Goal: Communication & Community: Answer question/provide support

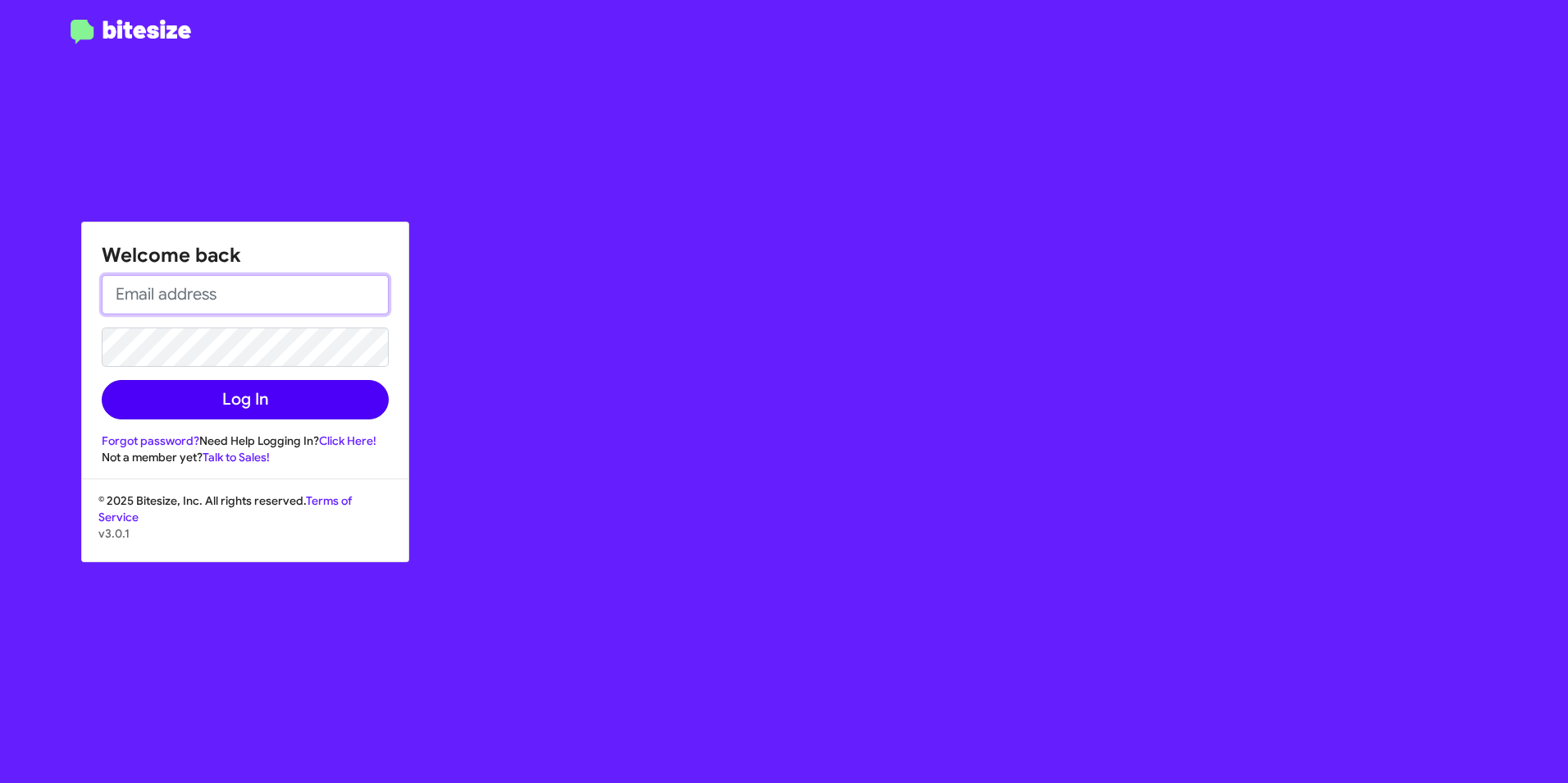
type input "[EMAIL_ADDRESS][PERSON_NAME][DOMAIN_NAME]"
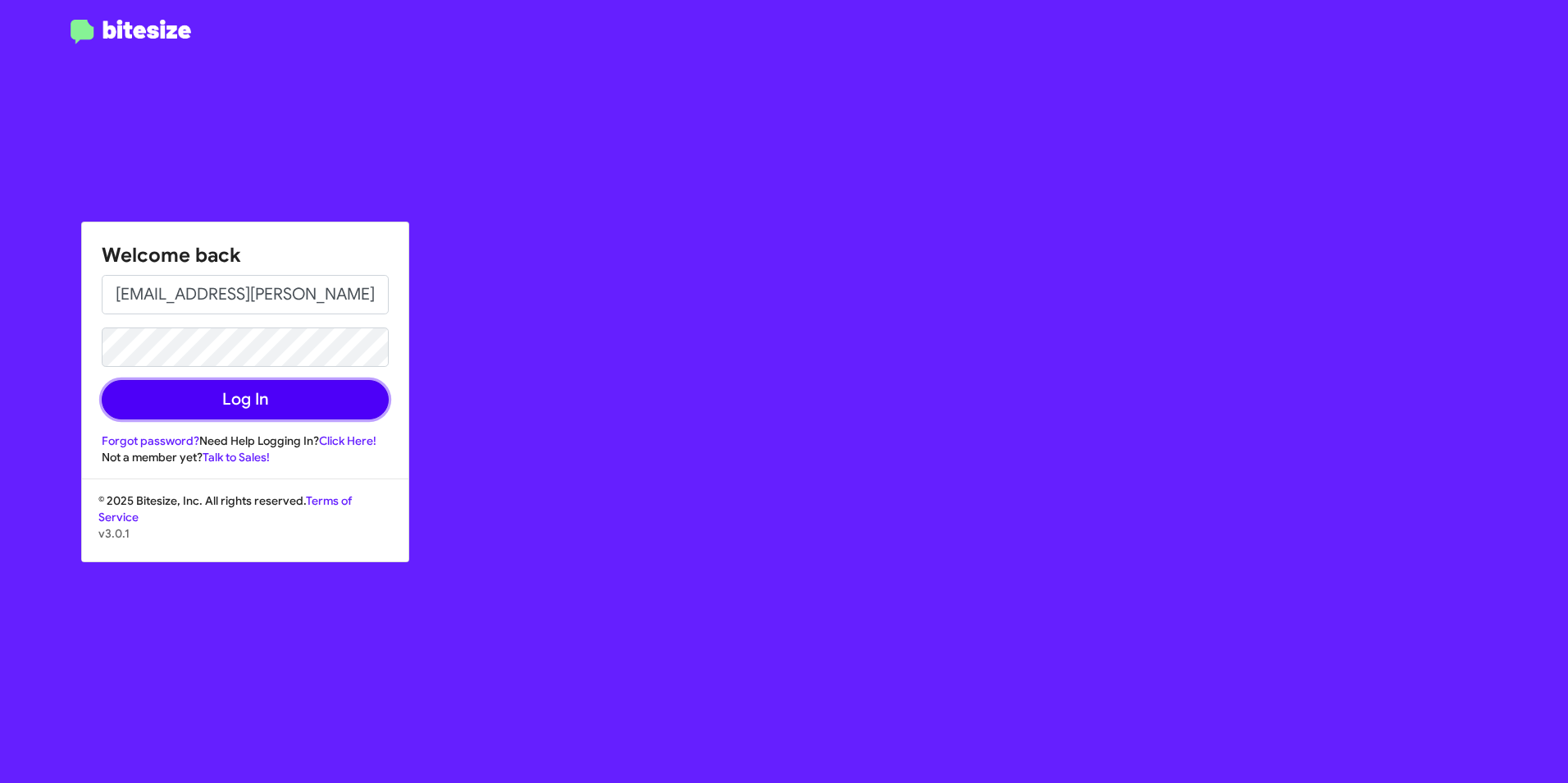
click at [278, 399] on button "Log In" at bounding box center [245, 400] width 287 height 40
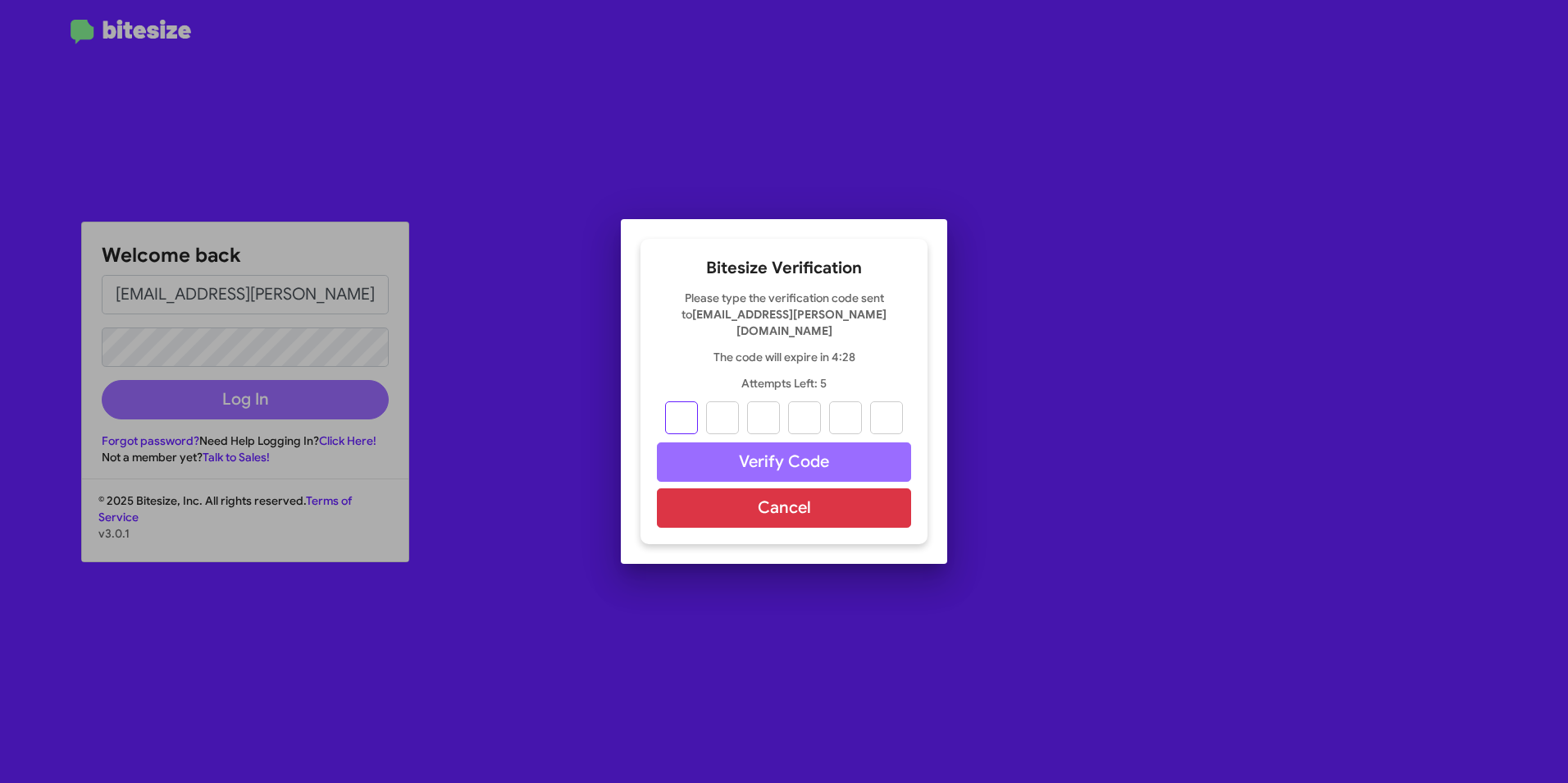
type input "9"
type input "6"
type input "3"
type input "0"
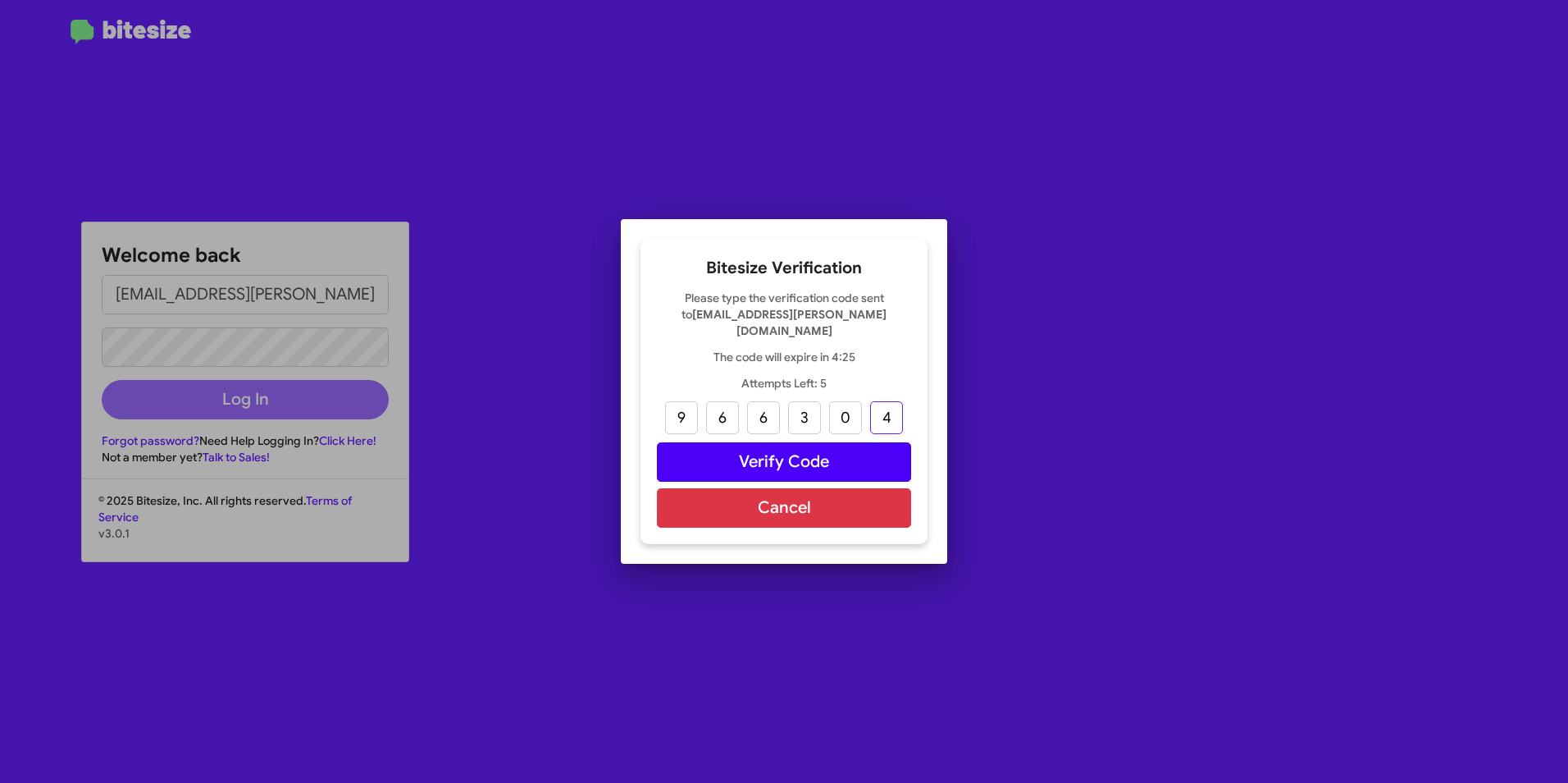
type input "4"
click at [765, 457] on button "Verify Code" at bounding box center [784, 462] width 255 height 40
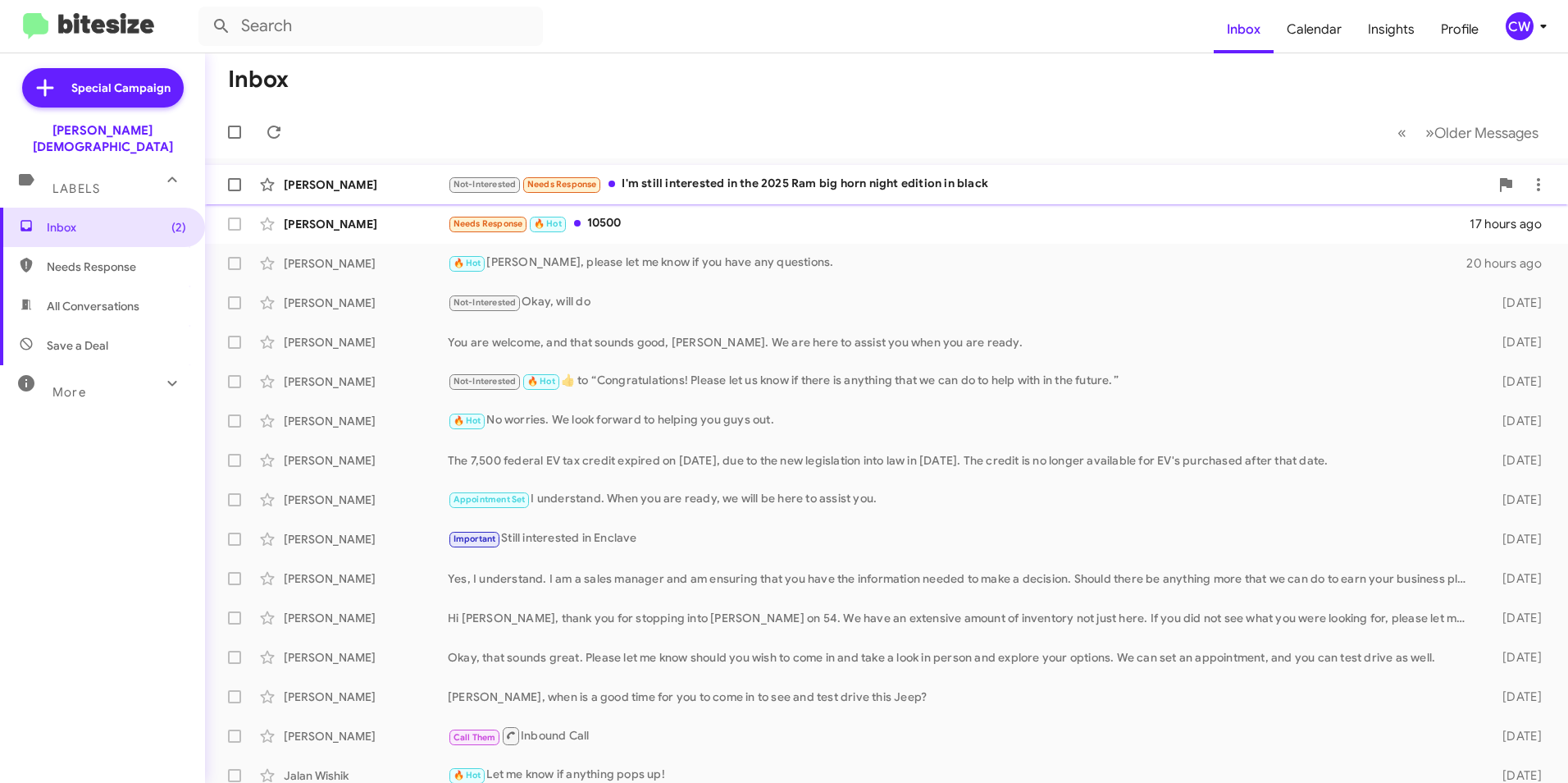
click at [665, 188] on div "Not-Interested Needs Response I'm still interested in the 2025 Ram big horn nig…" at bounding box center [967, 184] width 1041 height 19
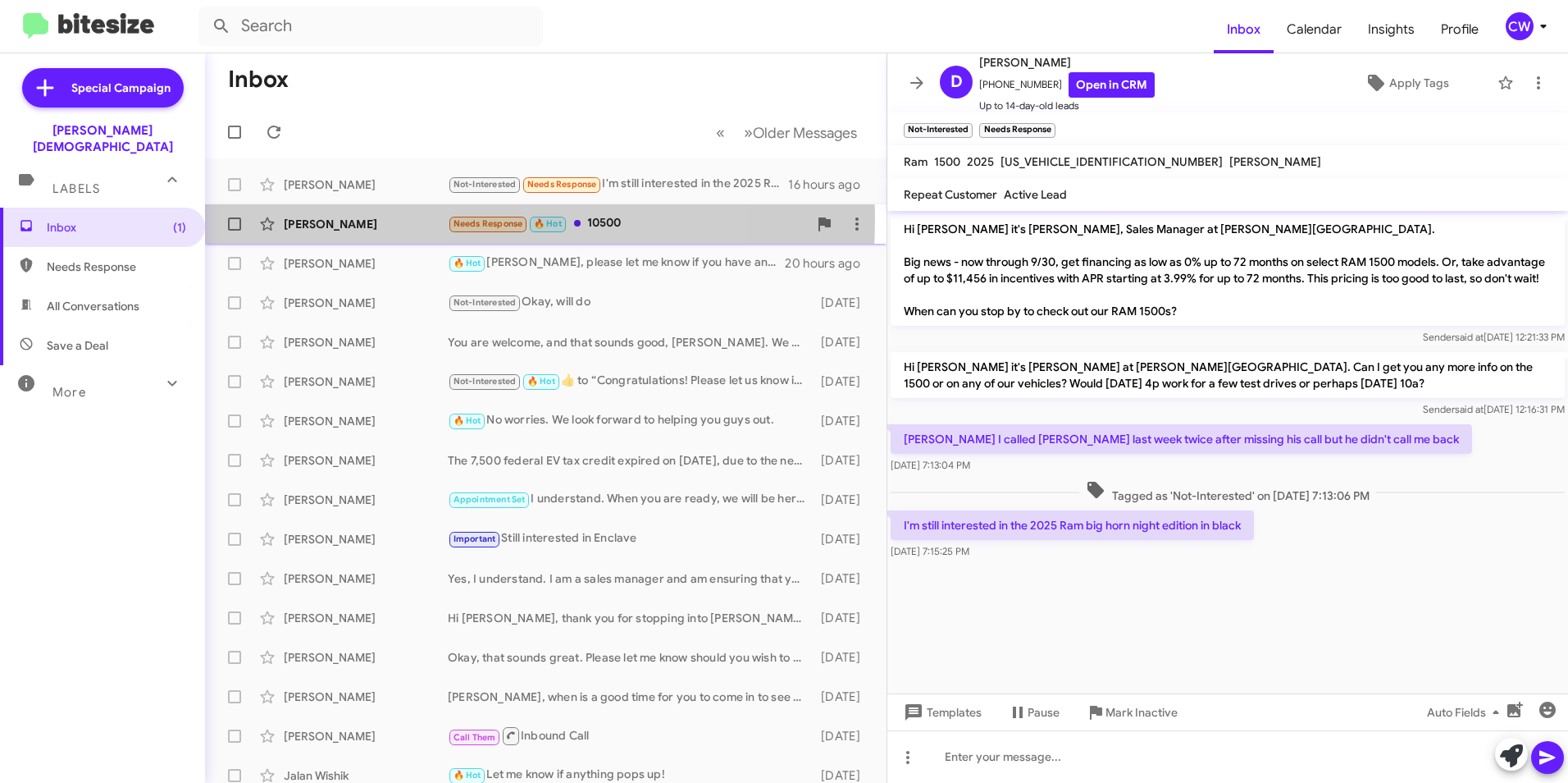
click at [288, 217] on div "[PERSON_NAME]" at bounding box center [365, 224] width 164 height 16
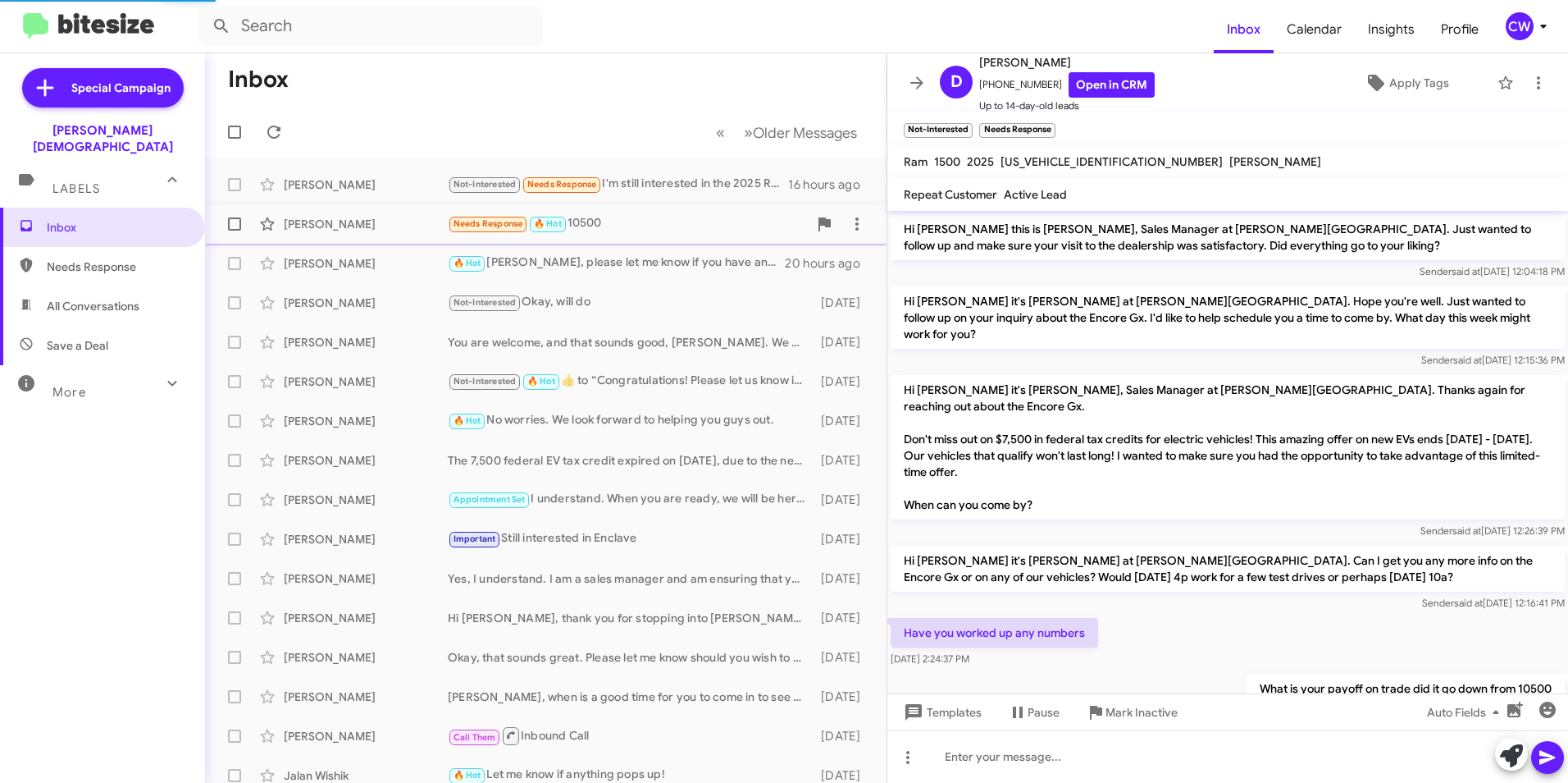
scroll to position [100, 0]
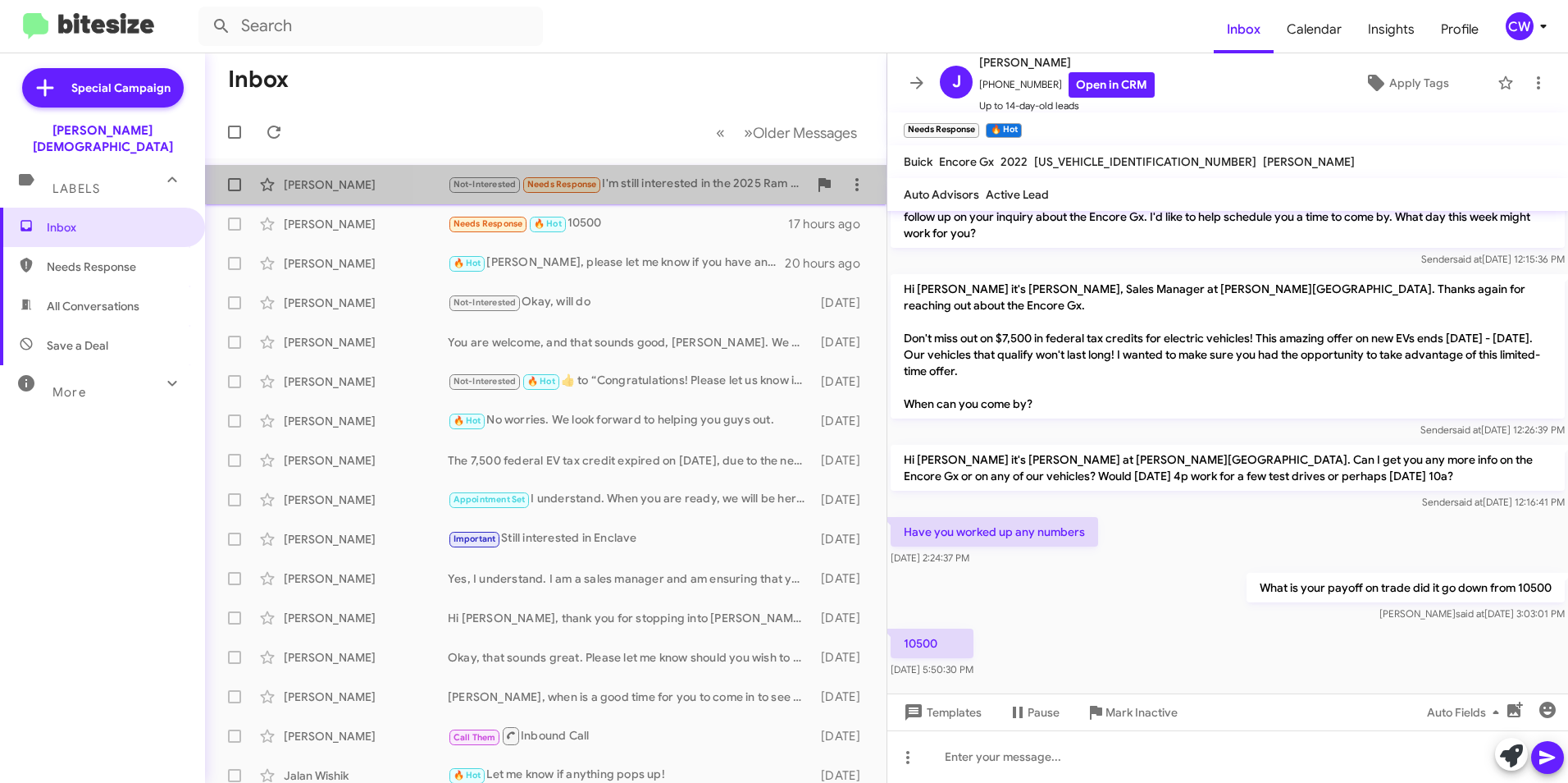
click at [687, 192] on div "Not-Interested Needs Response I'm still interested in the 2025 Ram big horn nig…" at bounding box center [627, 184] width 360 height 19
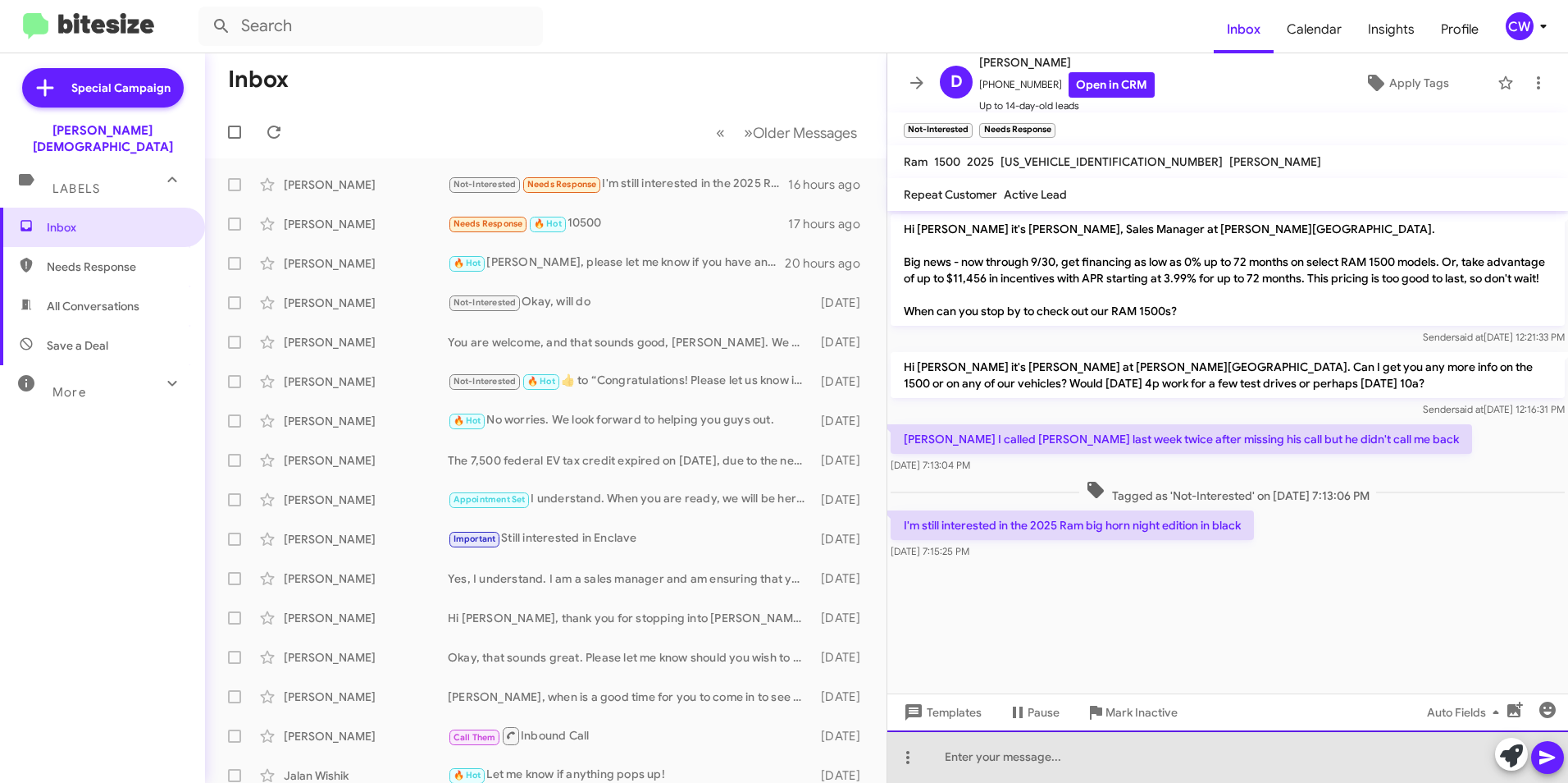
click at [1021, 778] on div at bounding box center [1227, 756] width 680 height 53
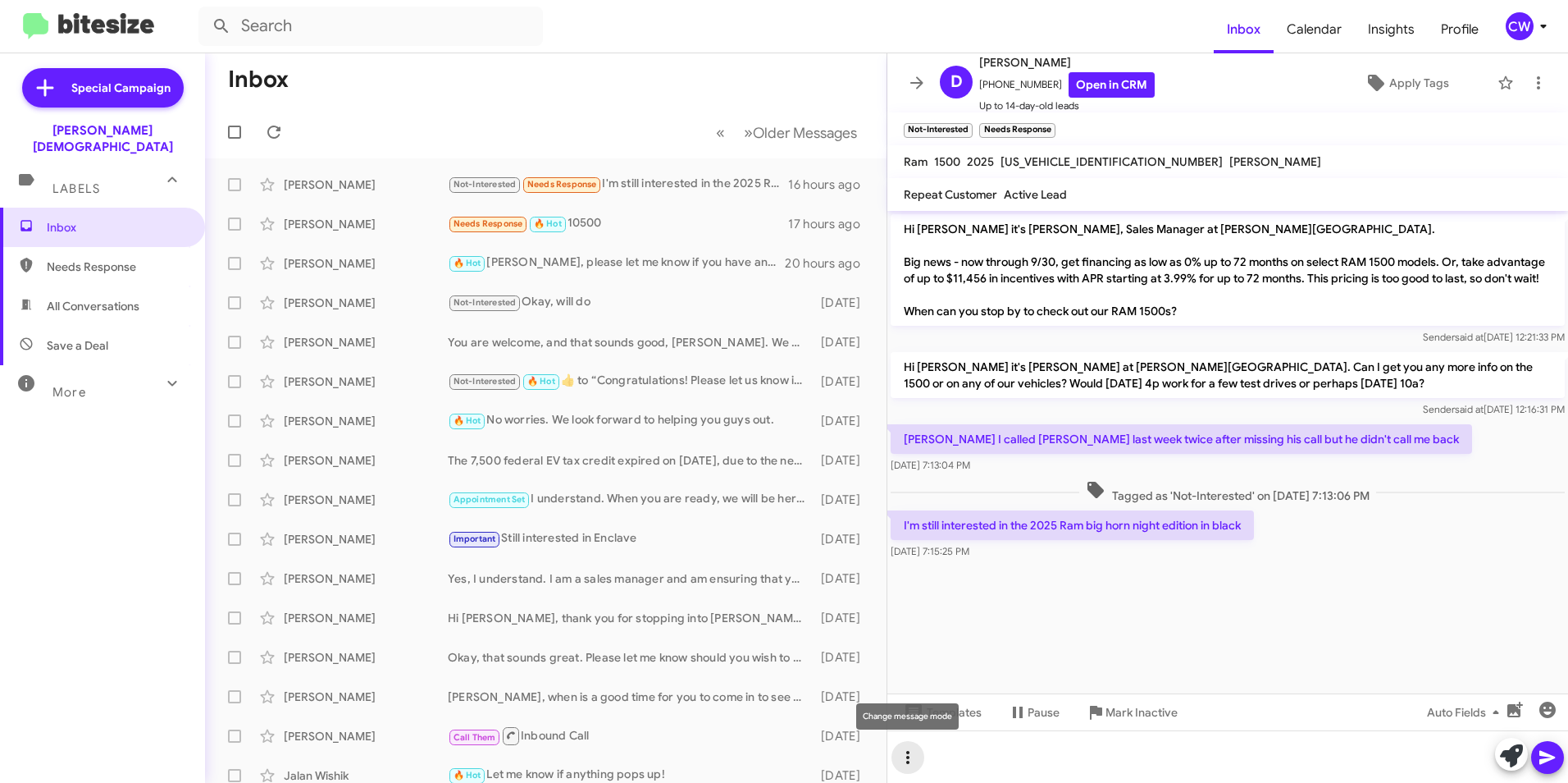
click at [906, 763] on icon at bounding box center [908, 757] width 20 height 20
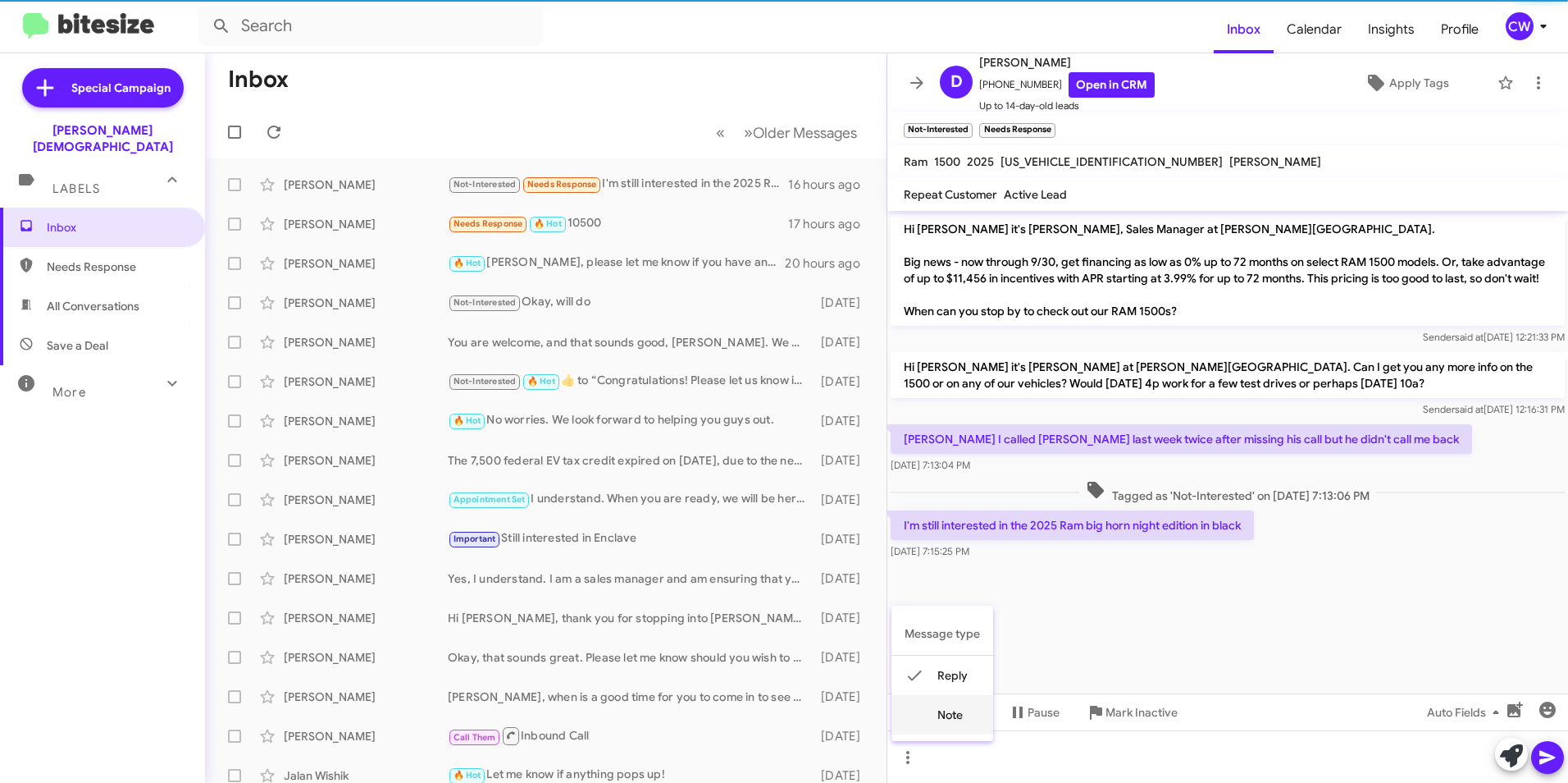
click at [932, 722] on button "note" at bounding box center [942, 714] width 101 height 40
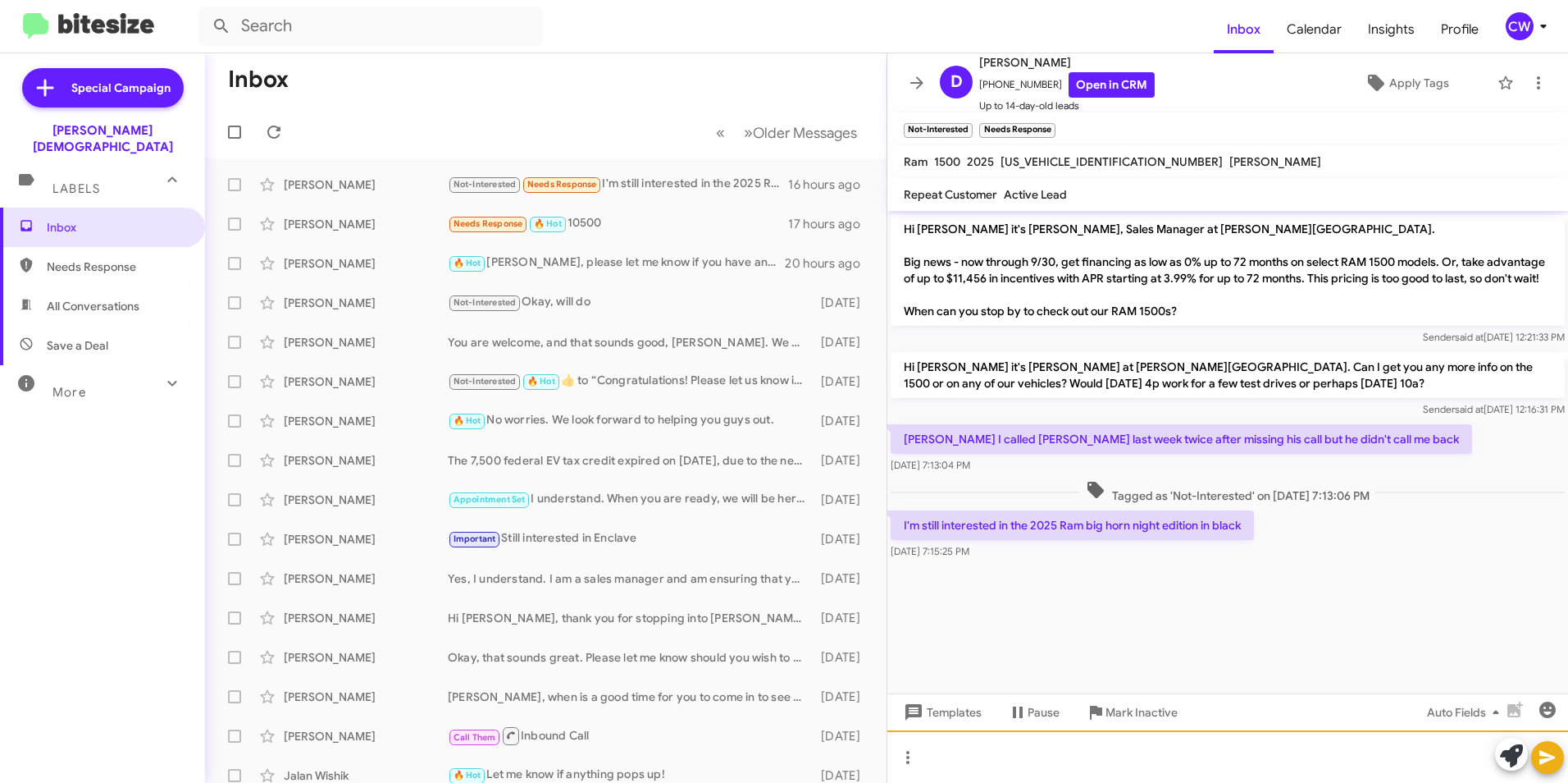
click at [990, 750] on div at bounding box center [1227, 756] width 680 height 53
click at [1550, 765] on icon at bounding box center [1547, 757] width 20 height 20
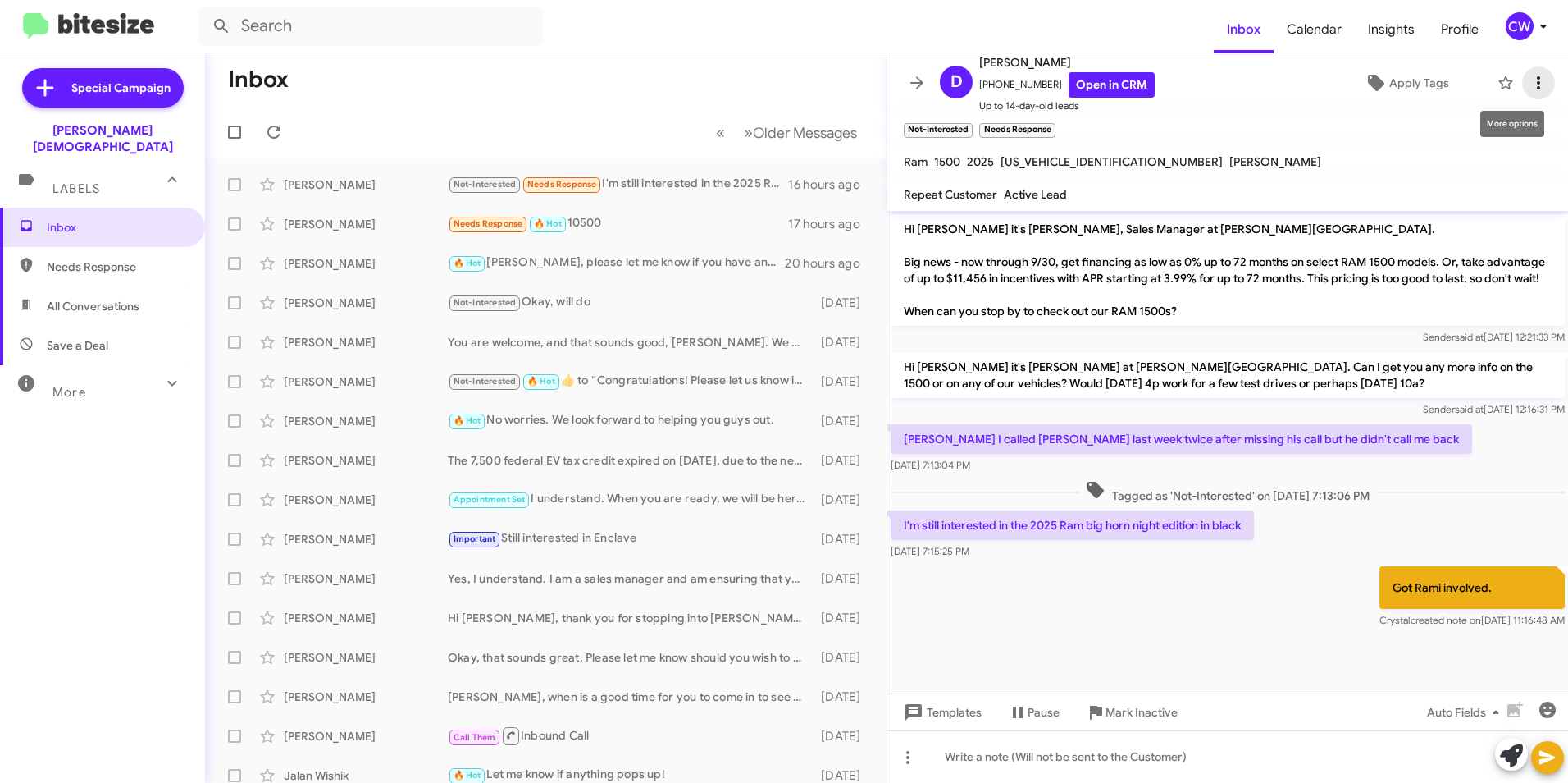
click at [1536, 87] on icon at bounding box center [1537, 83] width 3 height 13
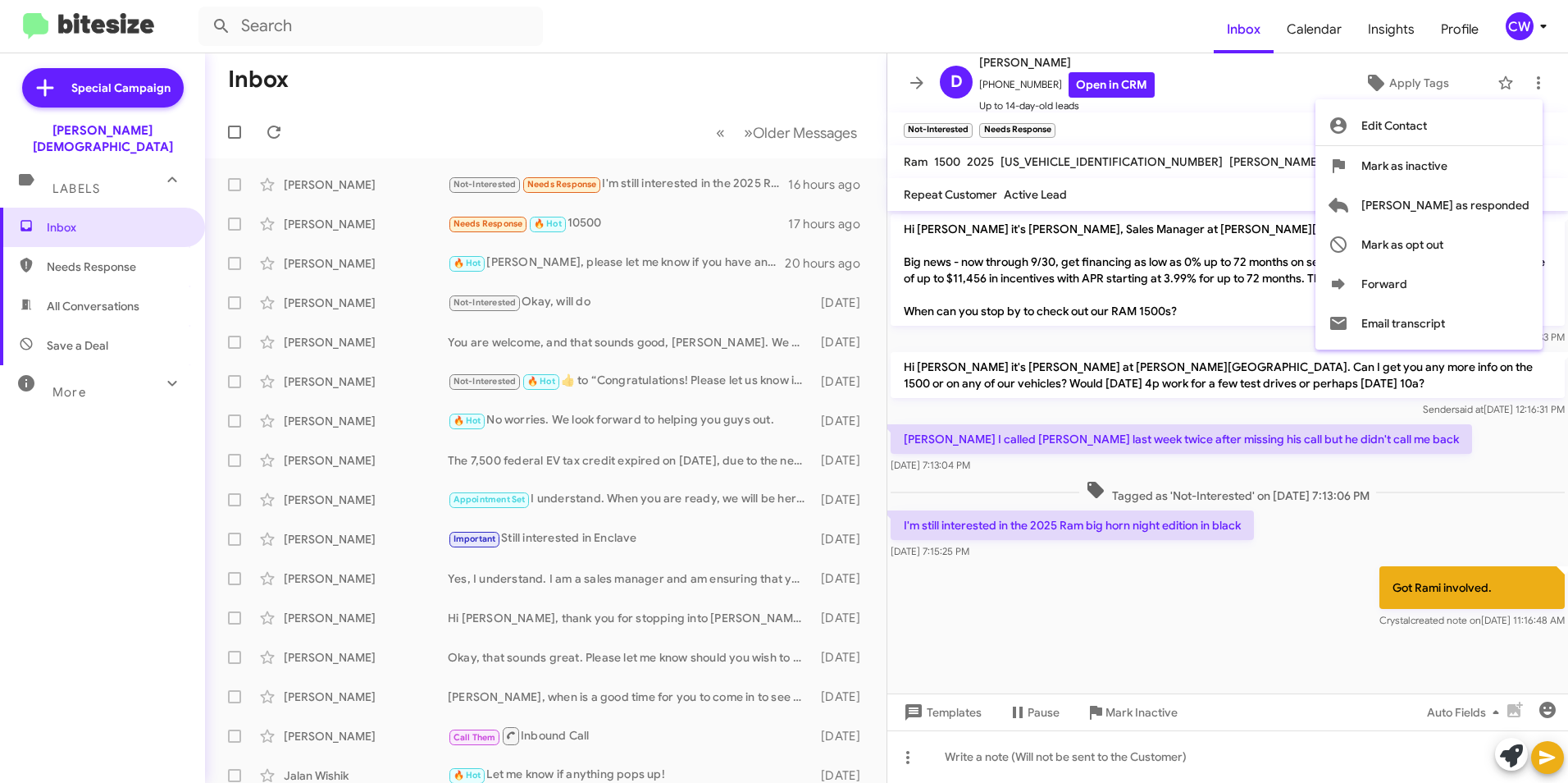
click at [911, 754] on div at bounding box center [784, 391] width 1568 height 783
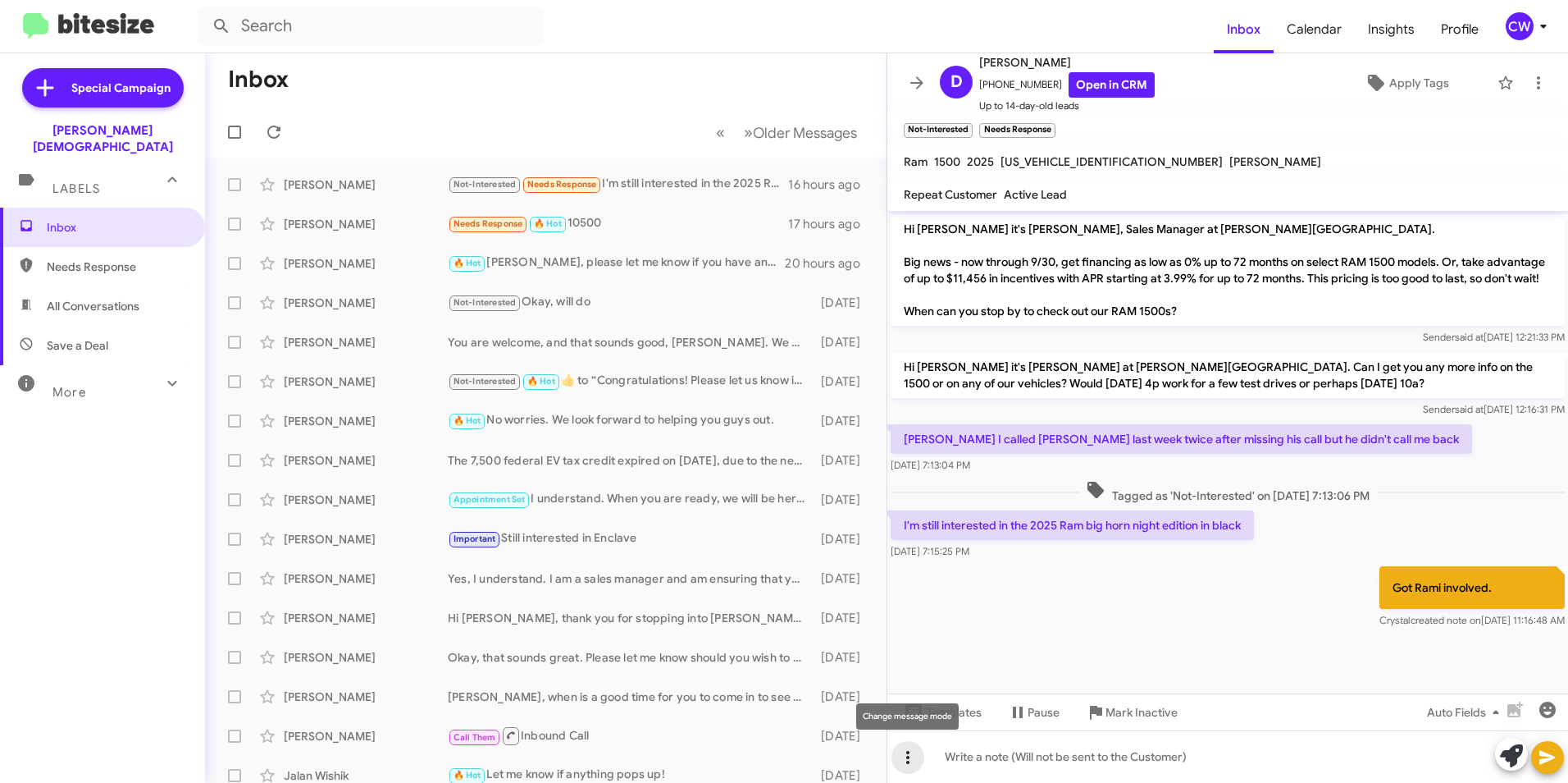
click at [910, 756] on icon at bounding box center [908, 757] width 20 height 20
click at [931, 676] on button "reply" at bounding box center [942, 676] width 101 height 40
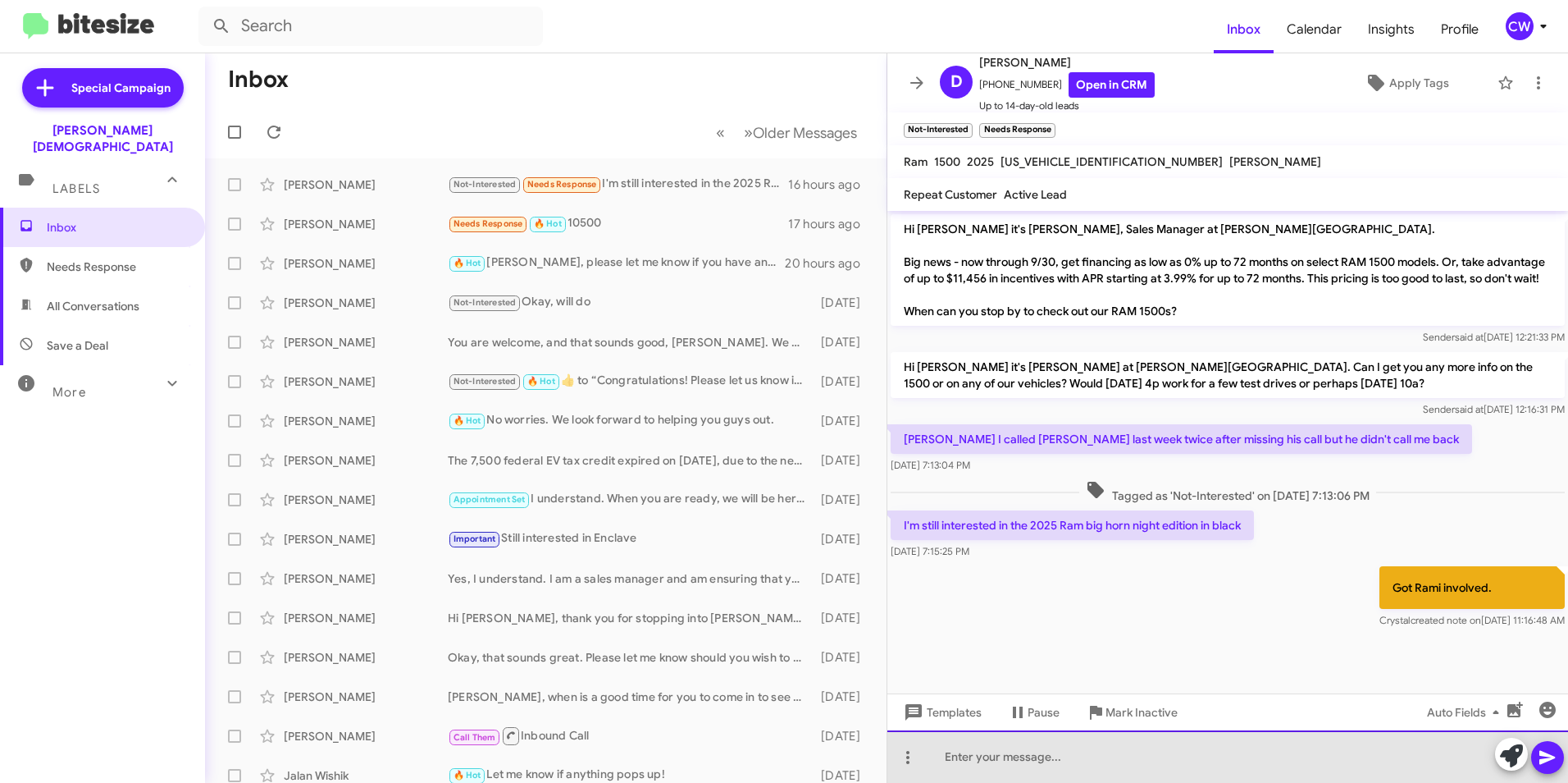
click at [970, 755] on div at bounding box center [1227, 756] width 680 height 53
click at [1081, 769] on div "[PERSON_NAME], thank you for" at bounding box center [1227, 756] width 680 height 53
click at [1405, 759] on div "[PERSON_NAME], thank you for making me aware of your interest in the 2025 Ram B…" at bounding box center [1227, 756] width 680 height 53
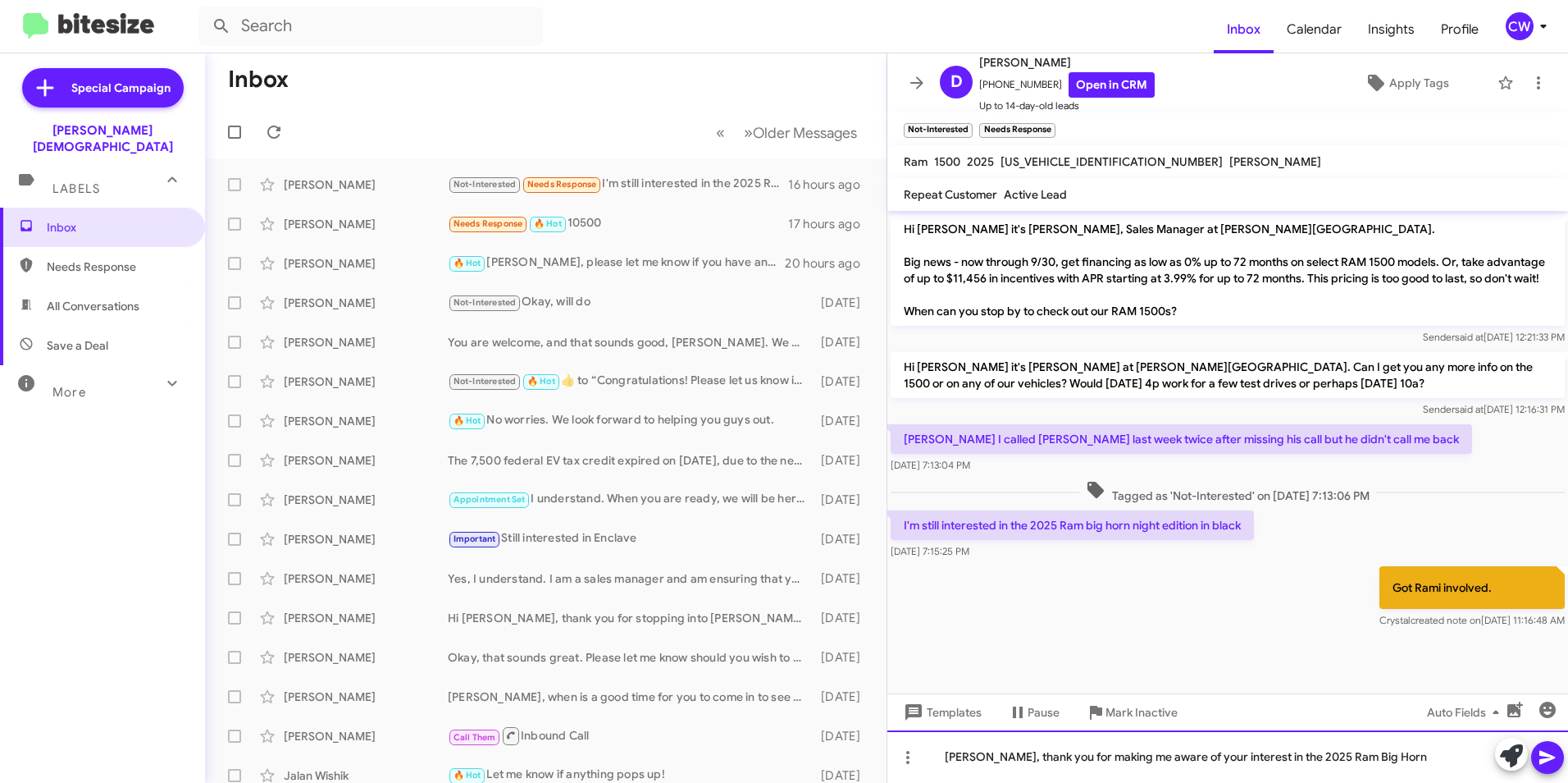
click at [1384, 765] on div "[PERSON_NAME], thank you for making me aware of your interest in the 2025 Ram B…" at bounding box center [1227, 756] width 680 height 53
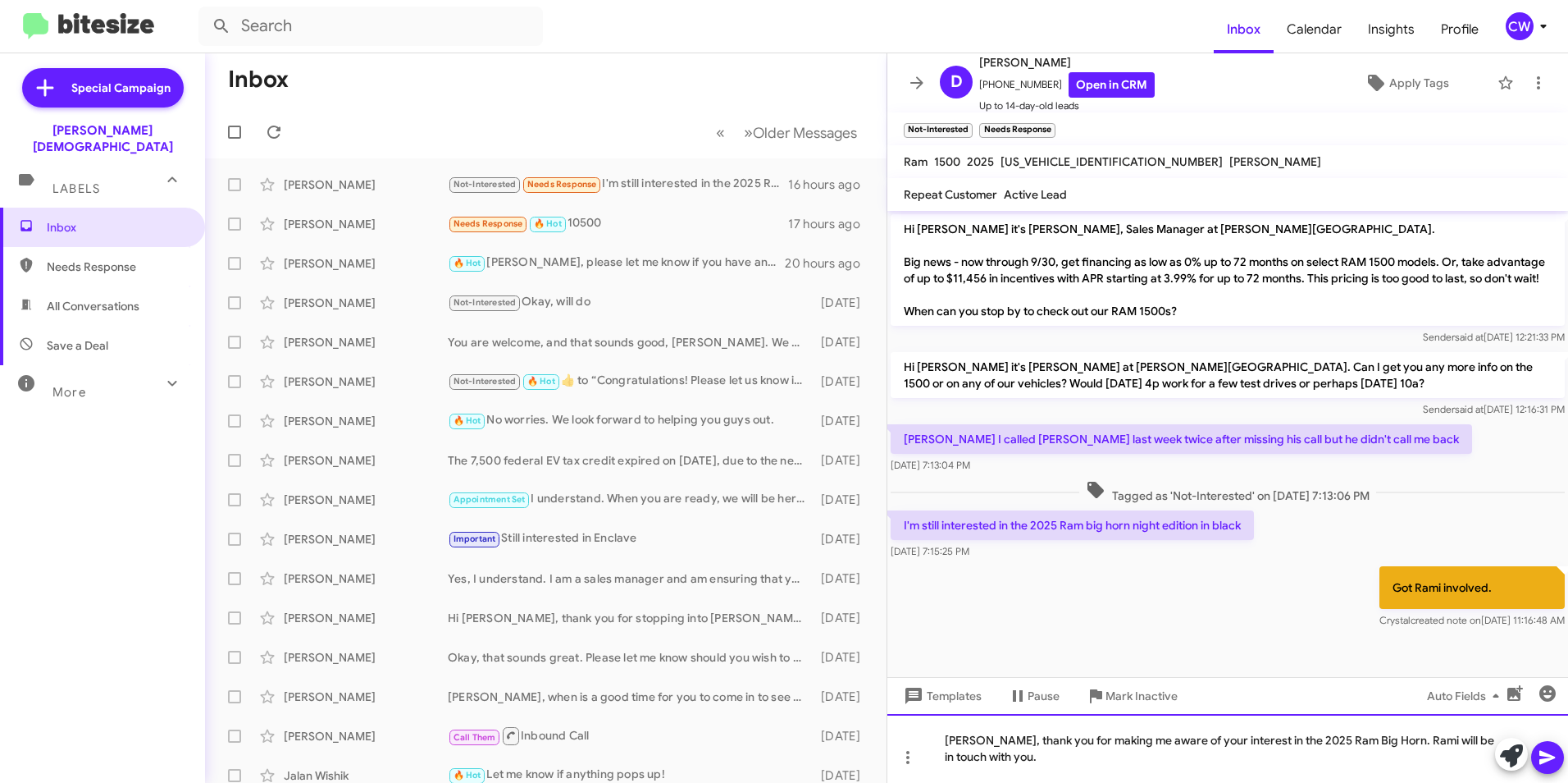
click at [988, 759] on div "[PERSON_NAME], thank you for making me aware of your interest in the 2025 Ram B…" at bounding box center [1227, 747] width 680 height 69
click at [1550, 760] on icon at bounding box center [1547, 757] width 20 height 20
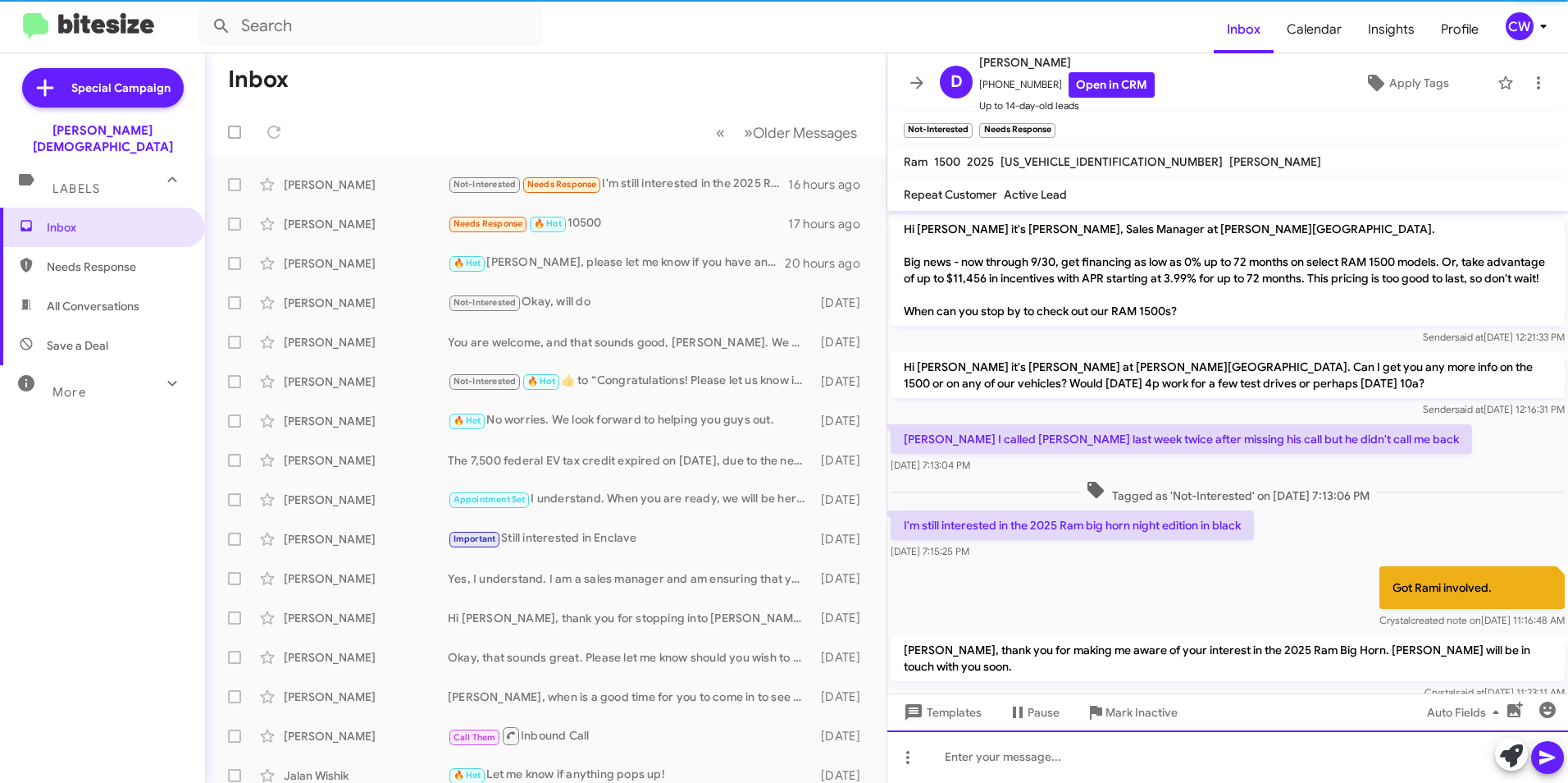
scroll to position [40, 0]
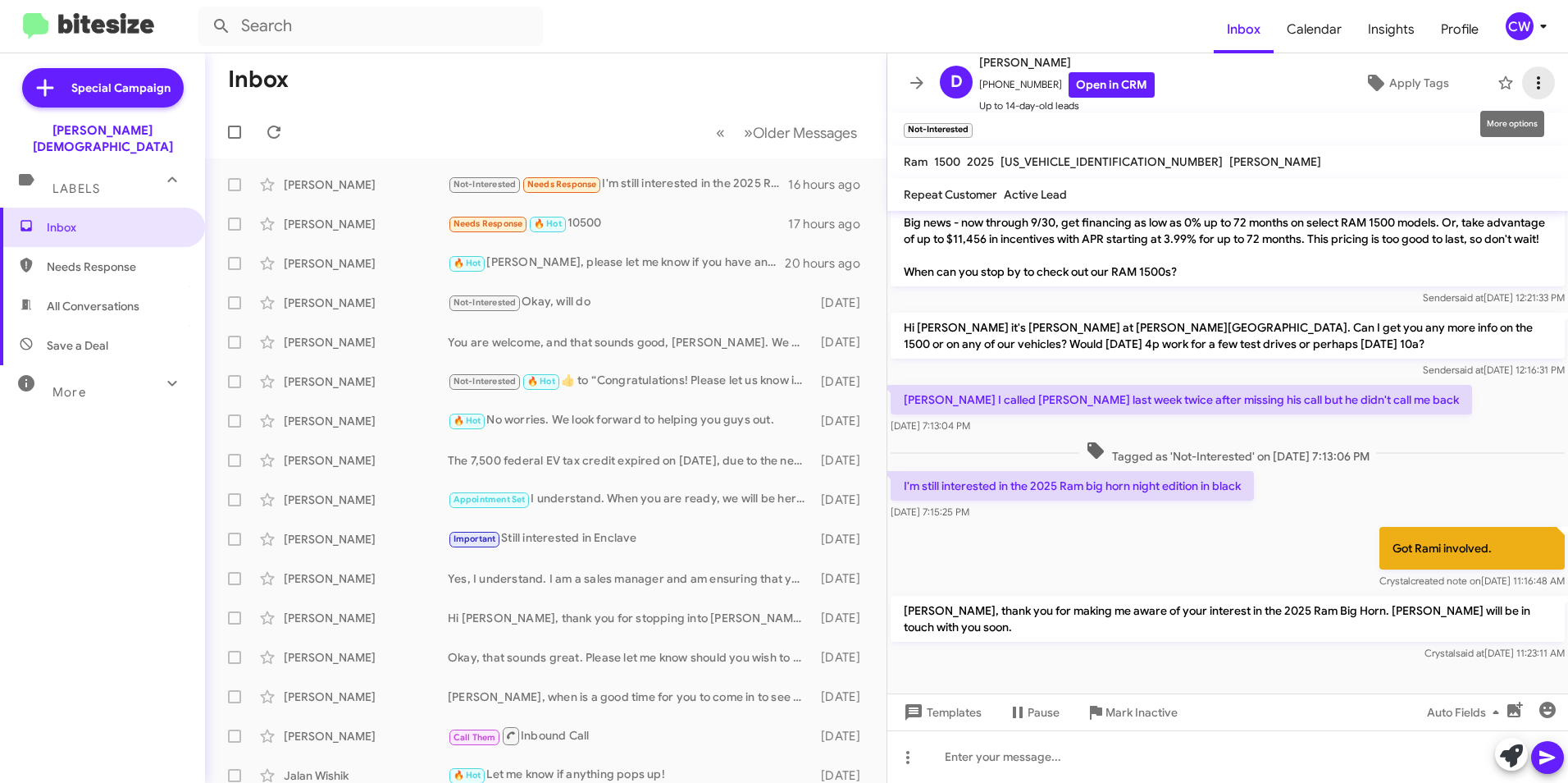
click at [1528, 92] on icon at bounding box center [1538, 83] width 20 height 20
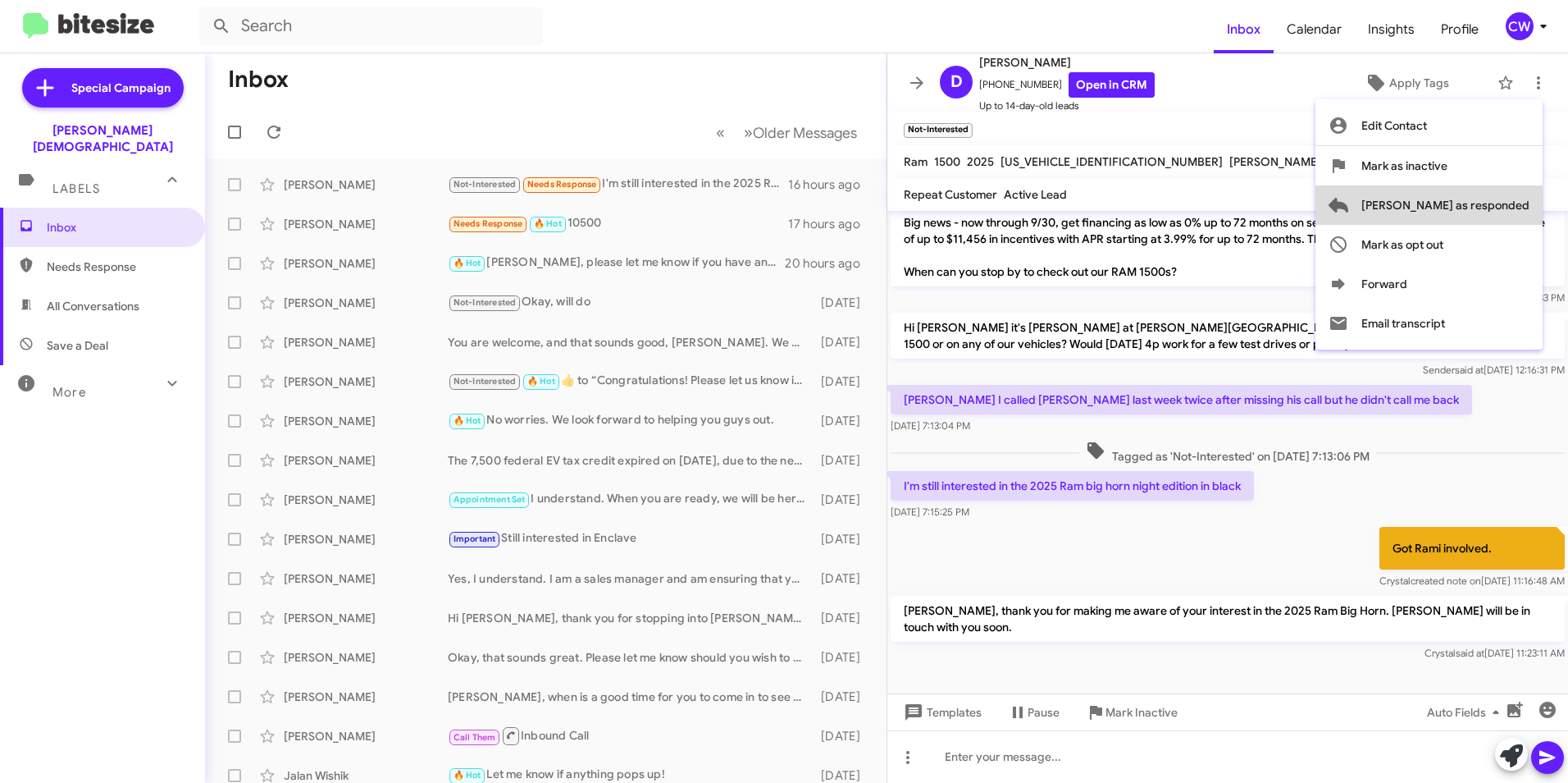
click at [1510, 210] on span "[PERSON_NAME] as responded" at bounding box center [1445, 205] width 168 height 40
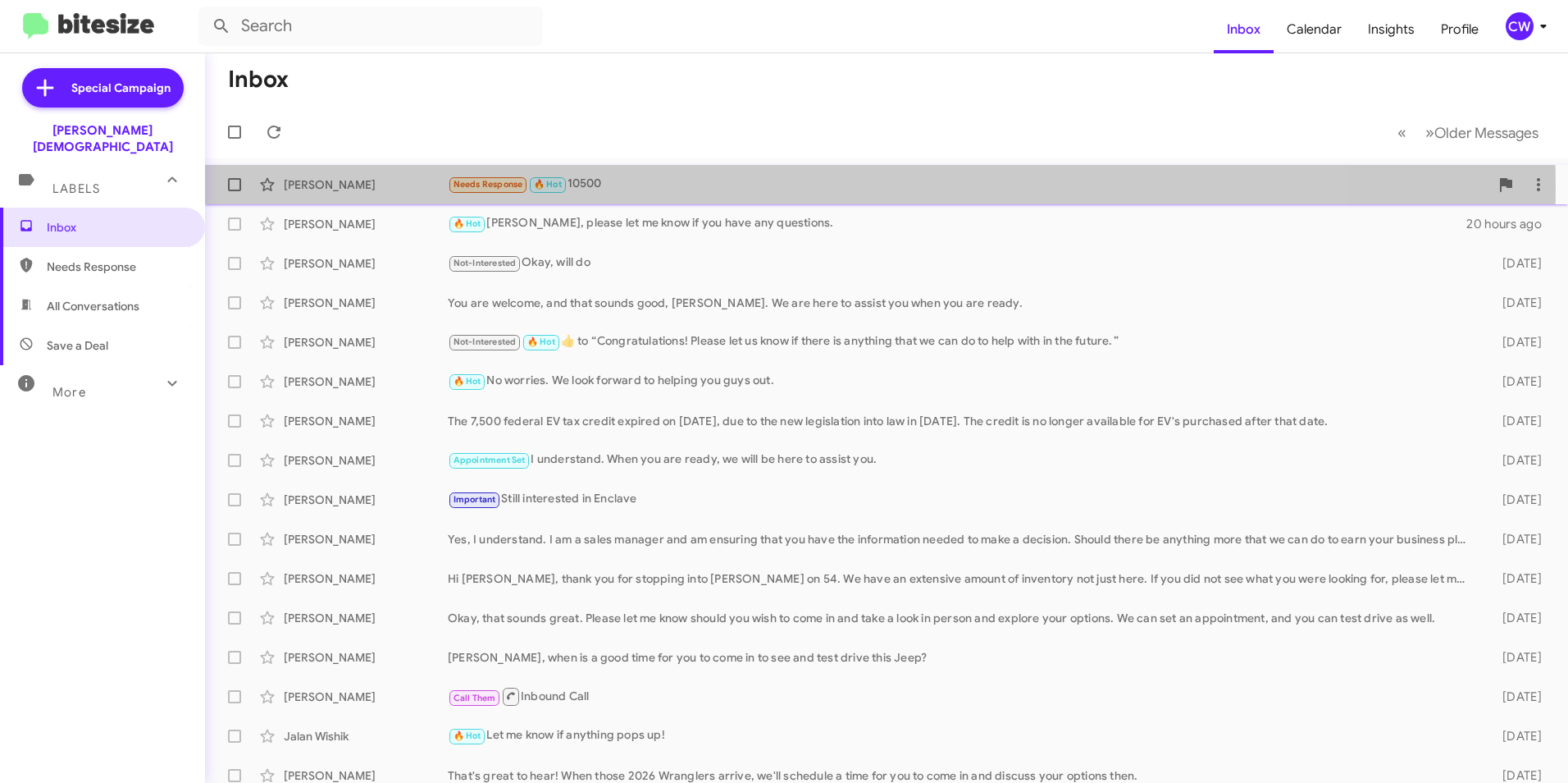
click at [306, 188] on div "[PERSON_NAME]" at bounding box center [365, 184] width 164 height 16
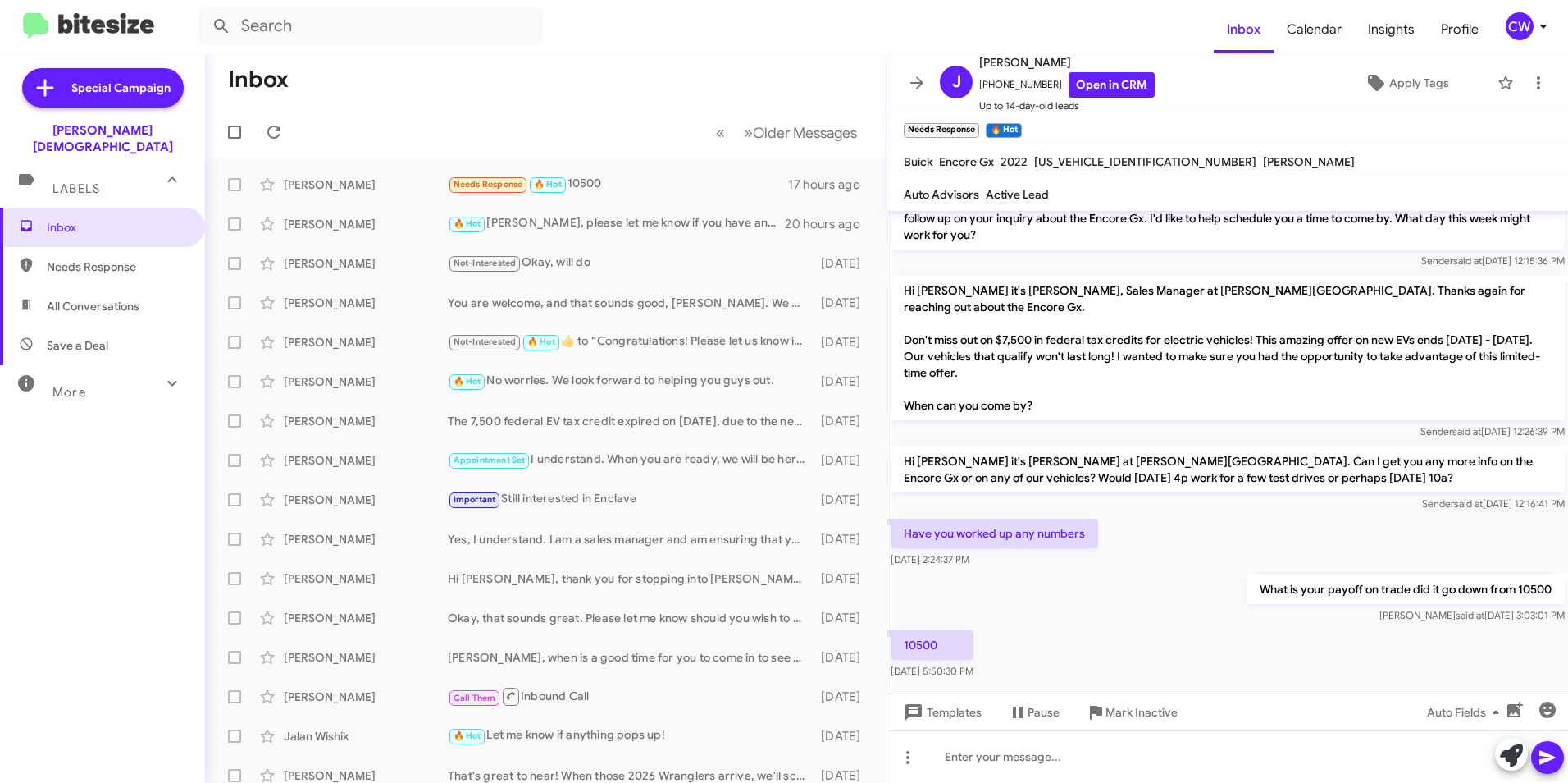
scroll to position [100, 0]
click at [1407, 87] on span "Apply Tags" at bounding box center [1419, 83] width 60 height 30
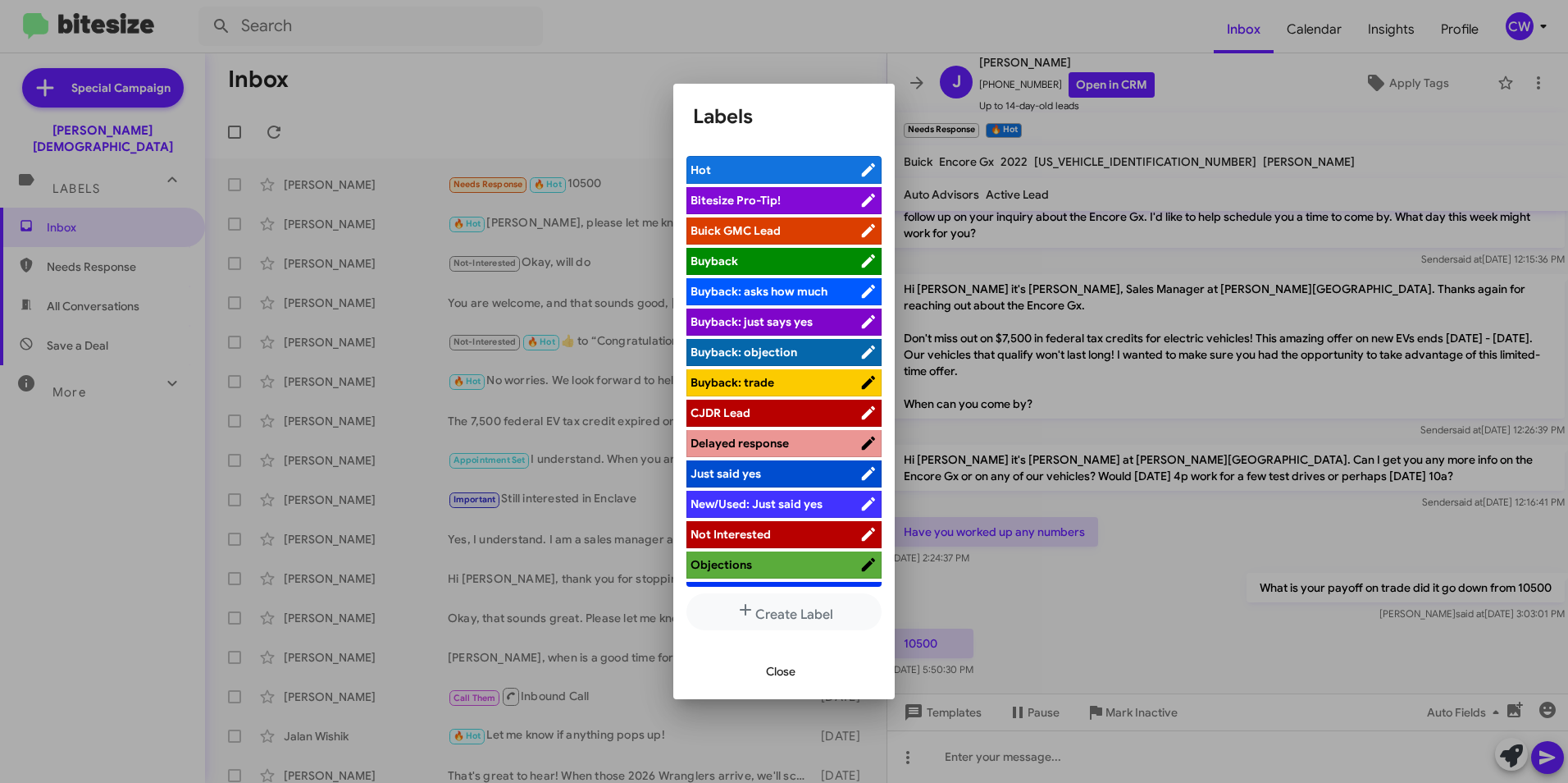
click at [775, 229] on span "Buick GMC Lead" at bounding box center [735, 230] width 90 height 15
click at [785, 669] on span "Close" at bounding box center [781, 672] width 30 height 30
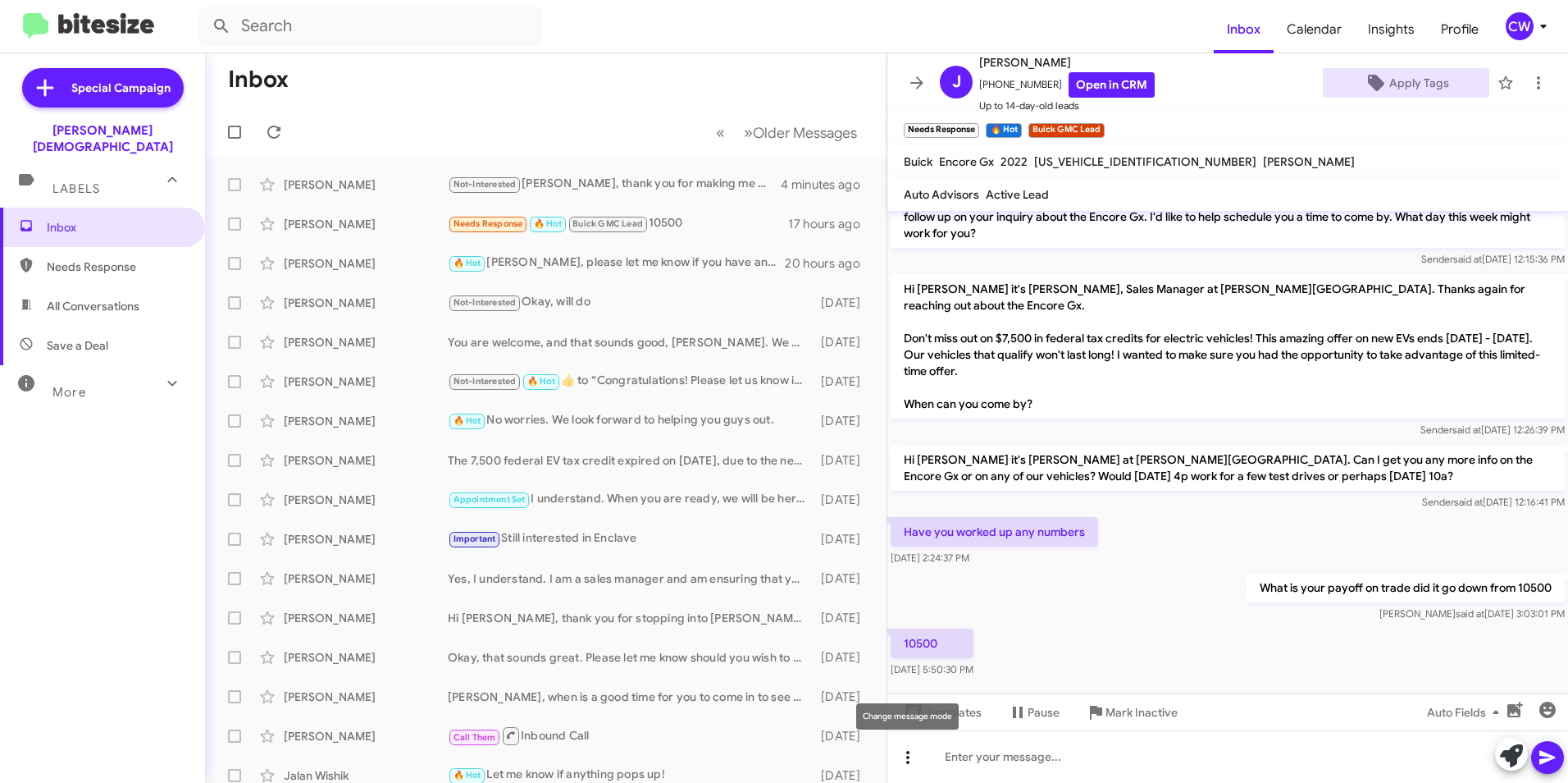
click at [904, 757] on icon at bounding box center [908, 757] width 20 height 20
click at [950, 721] on button "note" at bounding box center [942, 714] width 101 height 40
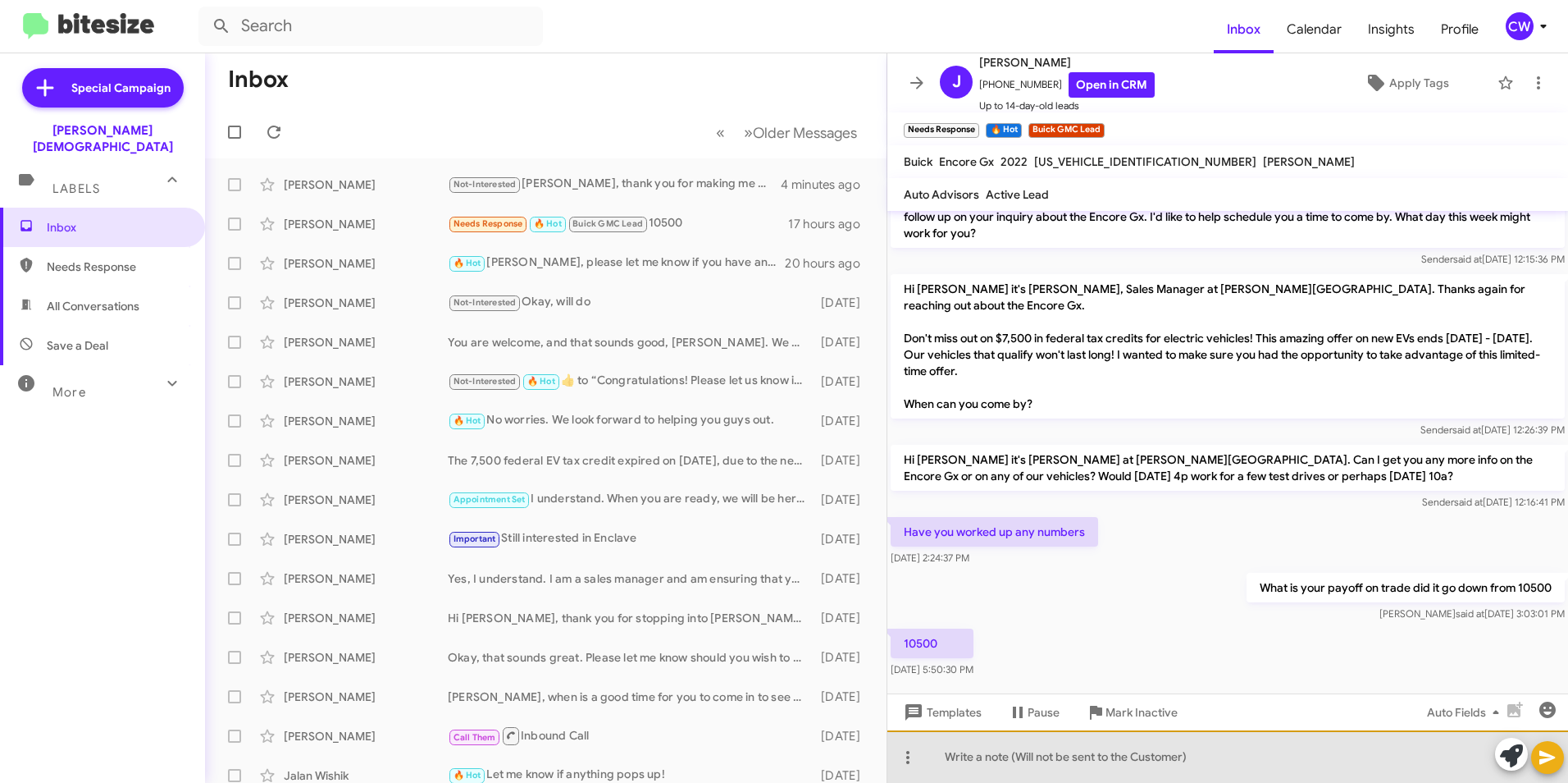
click at [962, 753] on div at bounding box center [1227, 756] width 680 height 53
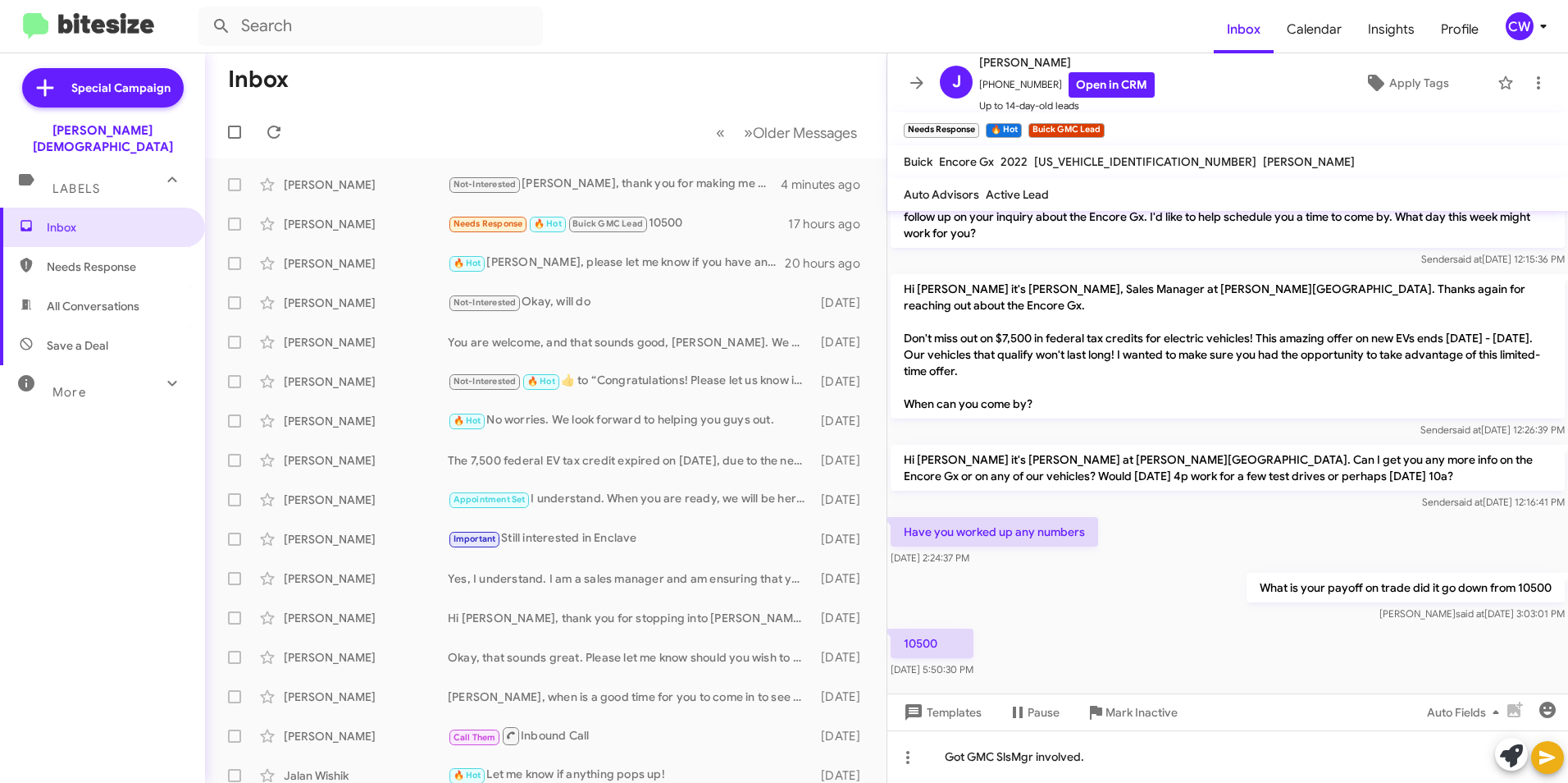
click at [1553, 763] on icon at bounding box center [1547, 757] width 20 height 20
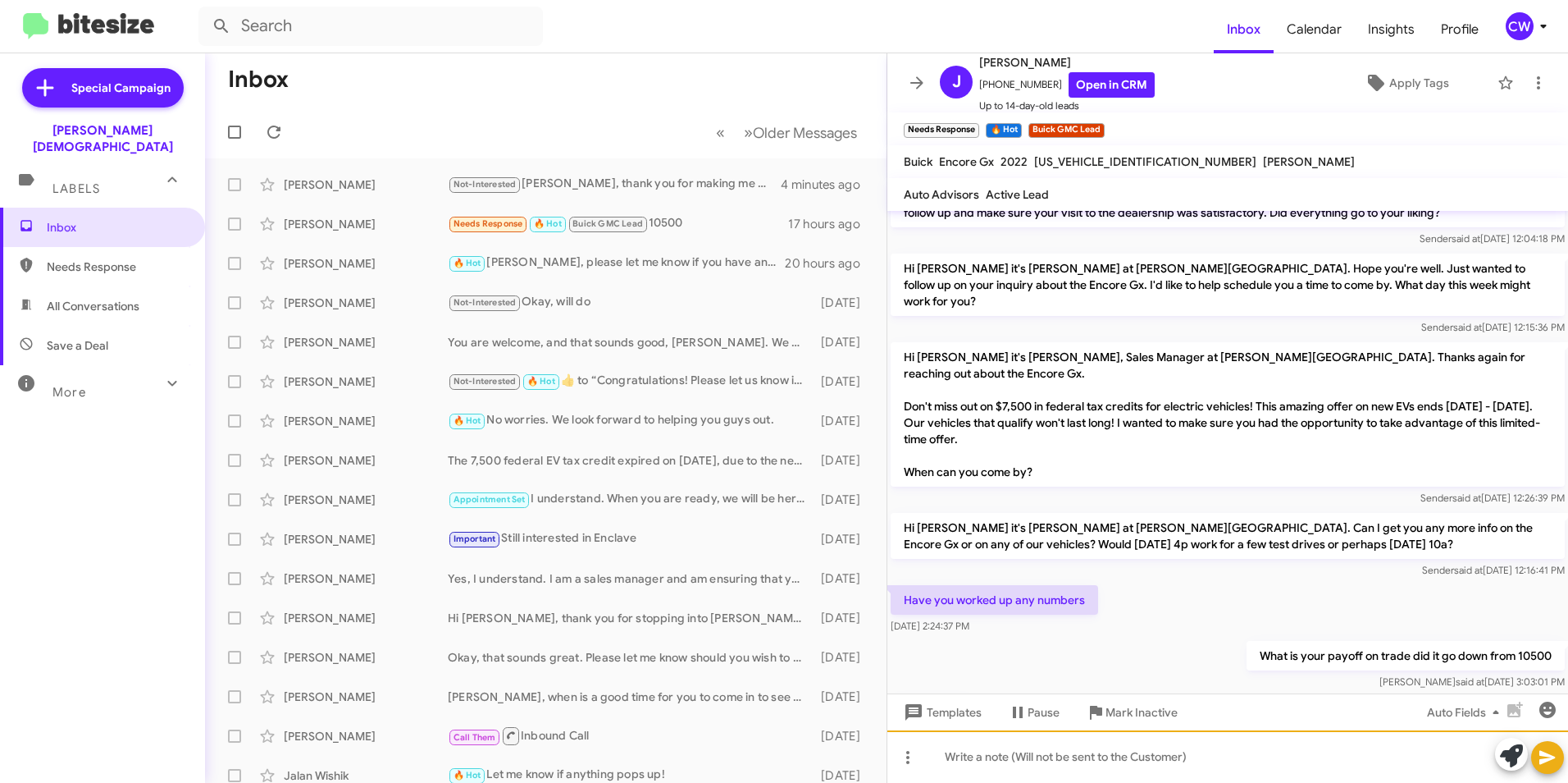
scroll to position [174, 0]
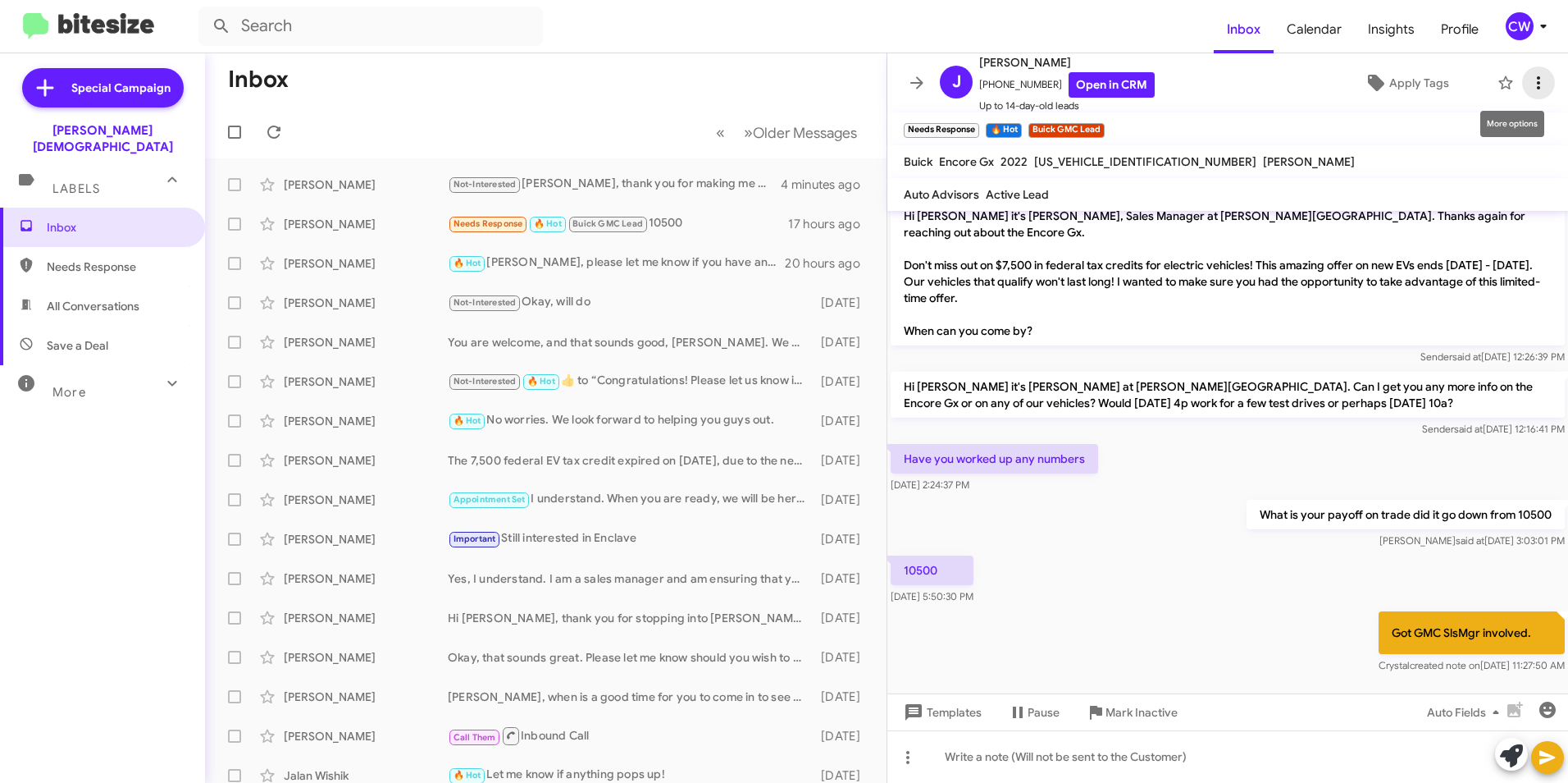
click at [1528, 86] on icon at bounding box center [1538, 83] width 20 height 20
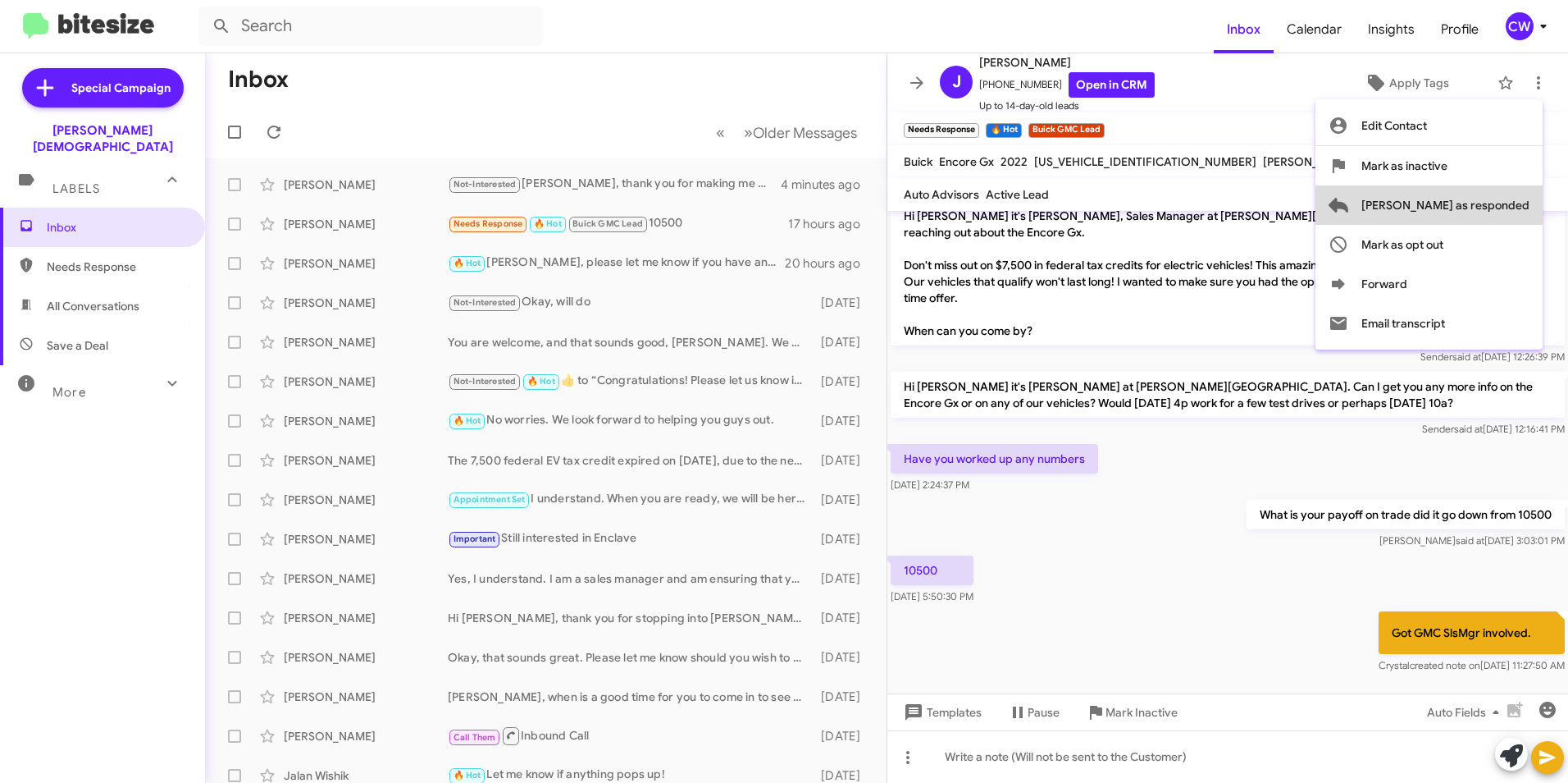
click at [1515, 213] on span "[PERSON_NAME] as responded" at bounding box center [1445, 205] width 168 height 40
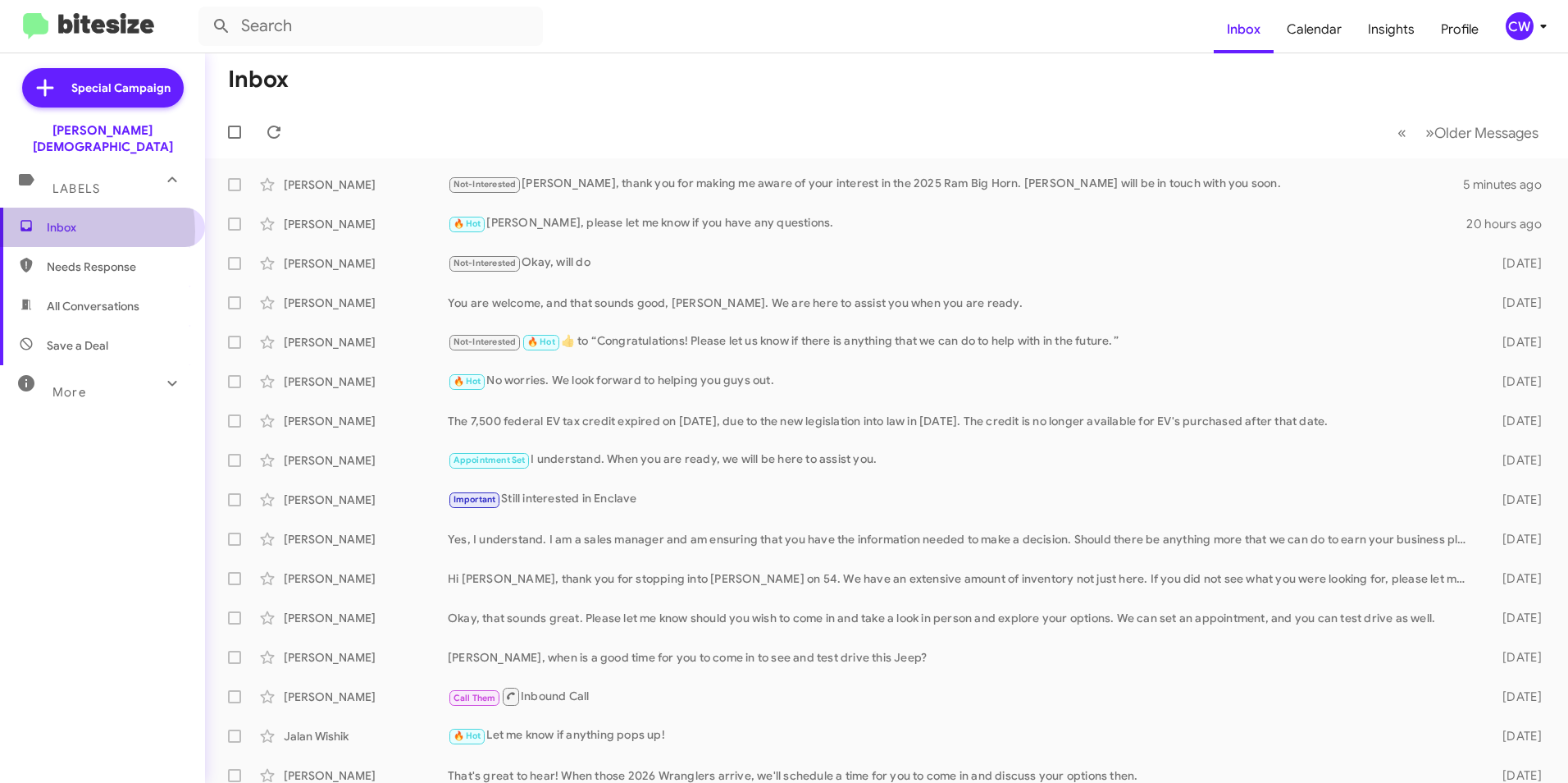
click at [58, 219] on span "Inbox" at bounding box center [116, 227] width 139 height 16
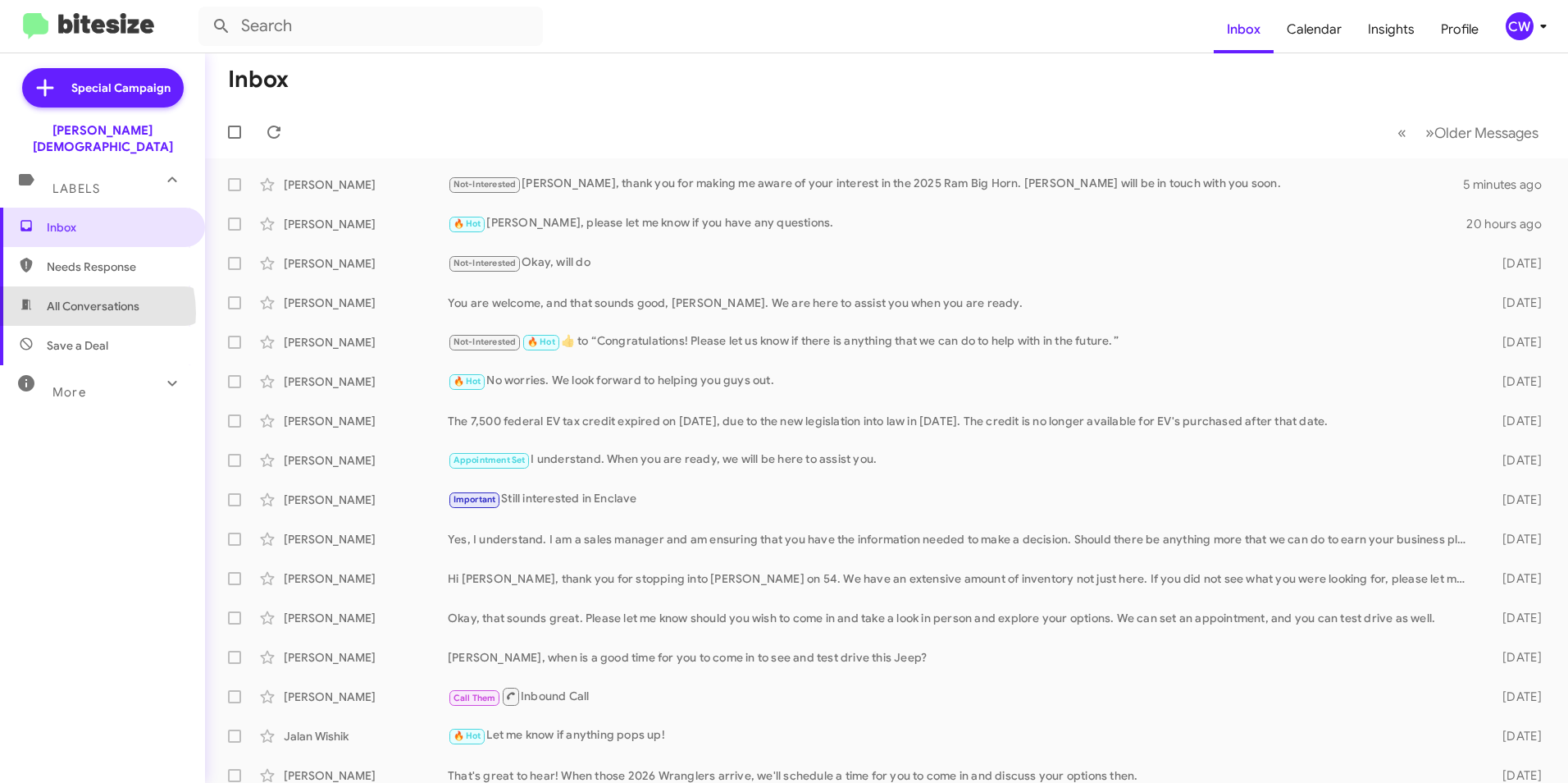
click at [75, 297] on span "All Conversations" at bounding box center [92, 305] width 92 height 16
type input "in:all-conversations"
